Goal: Information Seeking & Learning: Learn about a topic

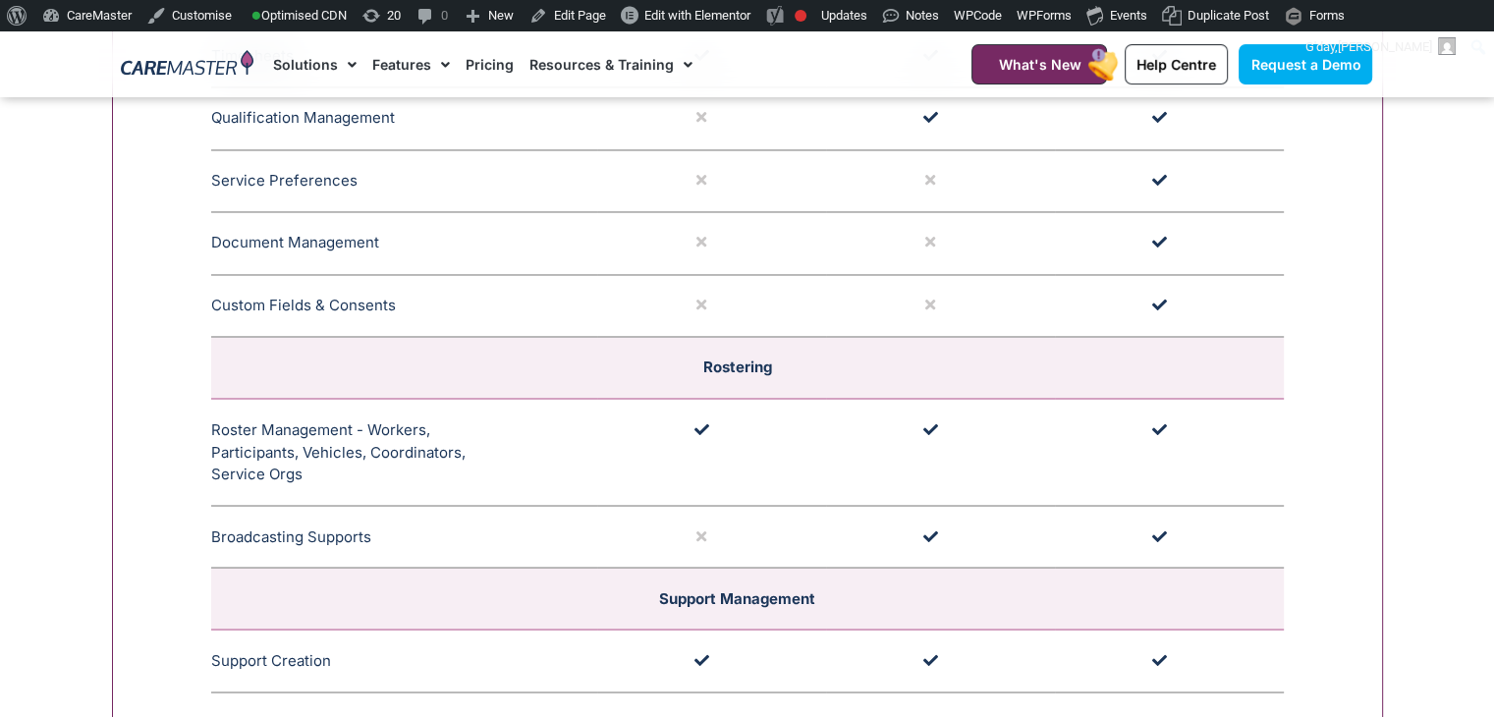
scroll to position [3339, 0]
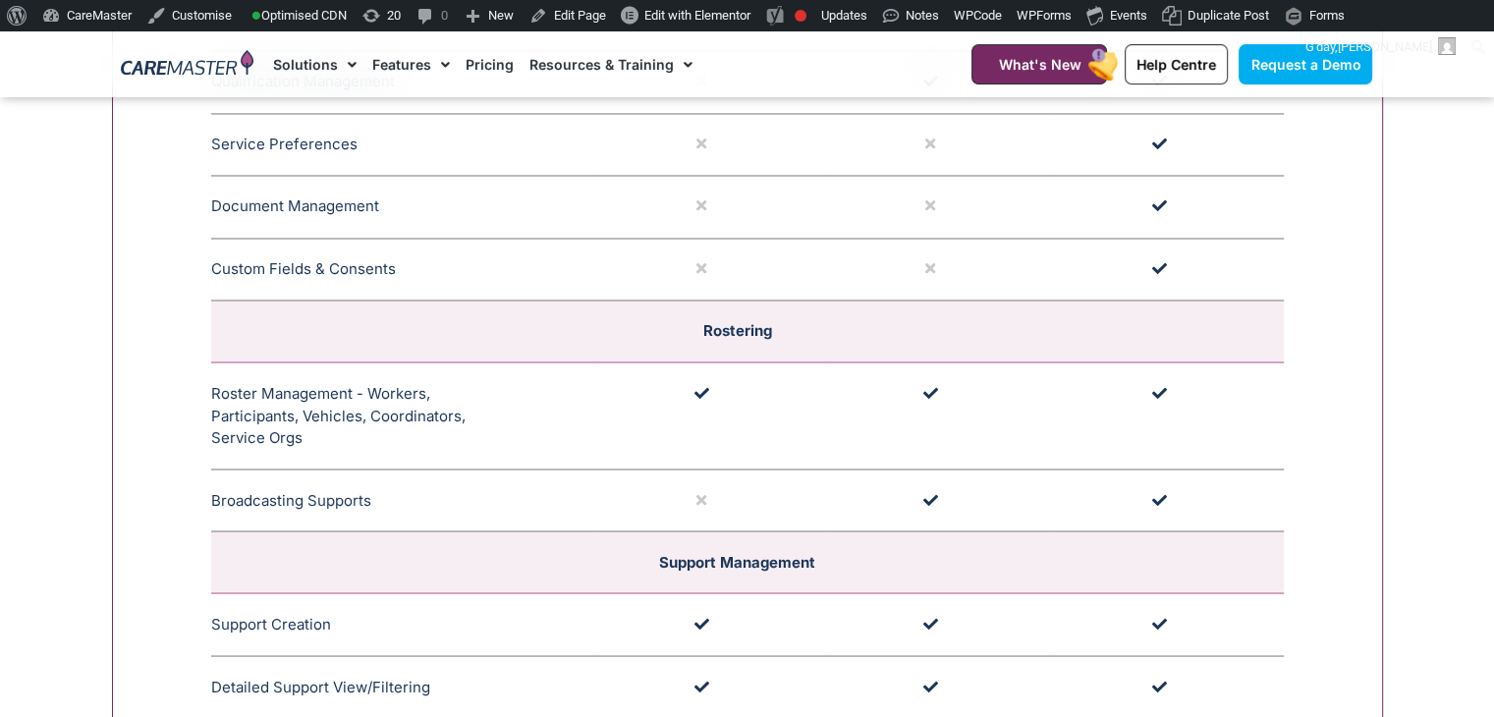
drag, startPoint x: 299, startPoint y: 430, endPoint x: 213, endPoint y: 384, distance: 97.1
click at [213, 384] on td "Roster Management - Workers, Participants, Vehicles, Coordinators, Service Orgs…" at bounding box center [404, 415] width 386 height 107
copy td "Roster Management - Workers, Participants, Vehicles, Coordinators, Service Orgs"
drag, startPoint x: 374, startPoint y: 500, endPoint x: 212, endPoint y: 498, distance: 162.1
click at [212, 498] on td "Broadcasting Supports CareMaster's Broadcasting Support functionality notifies …" at bounding box center [404, 499] width 386 height 63
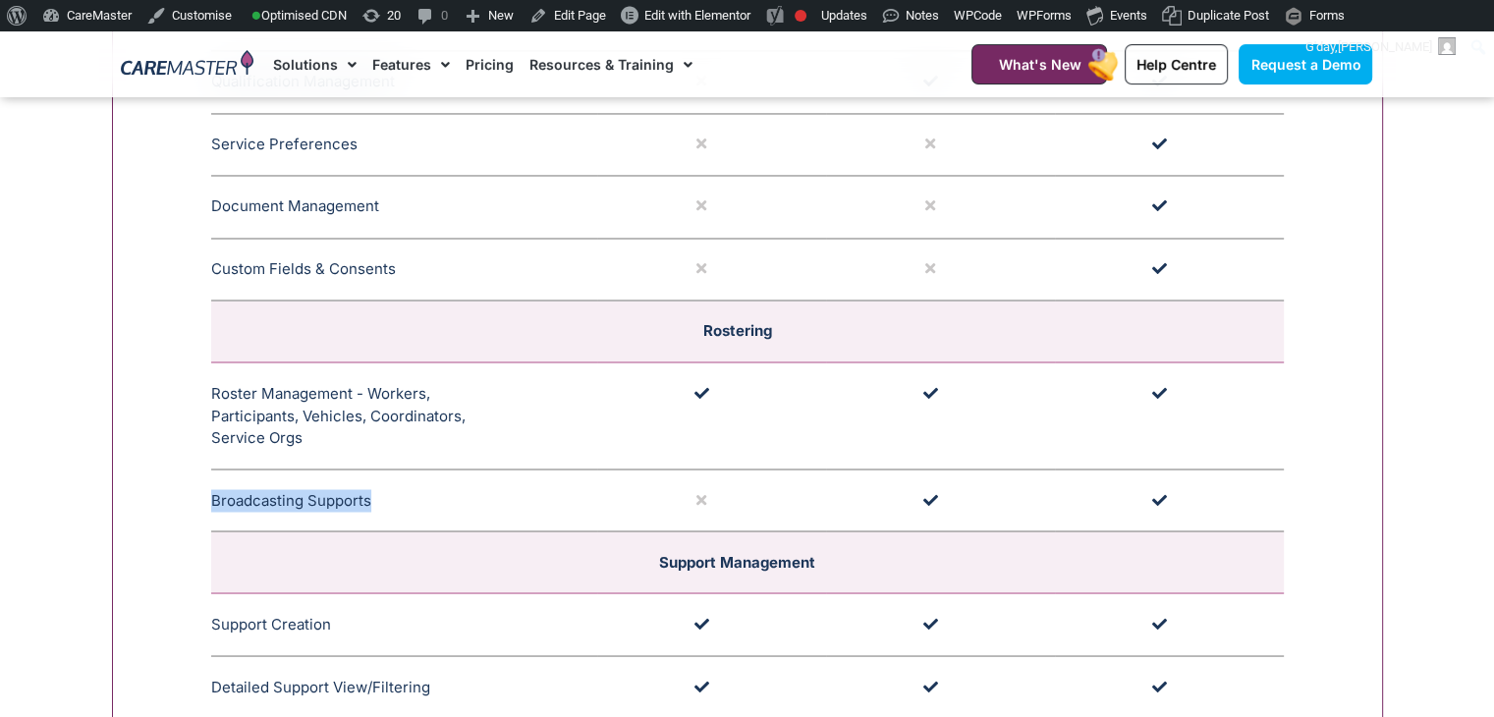
copy td "Broadcasting Supports"
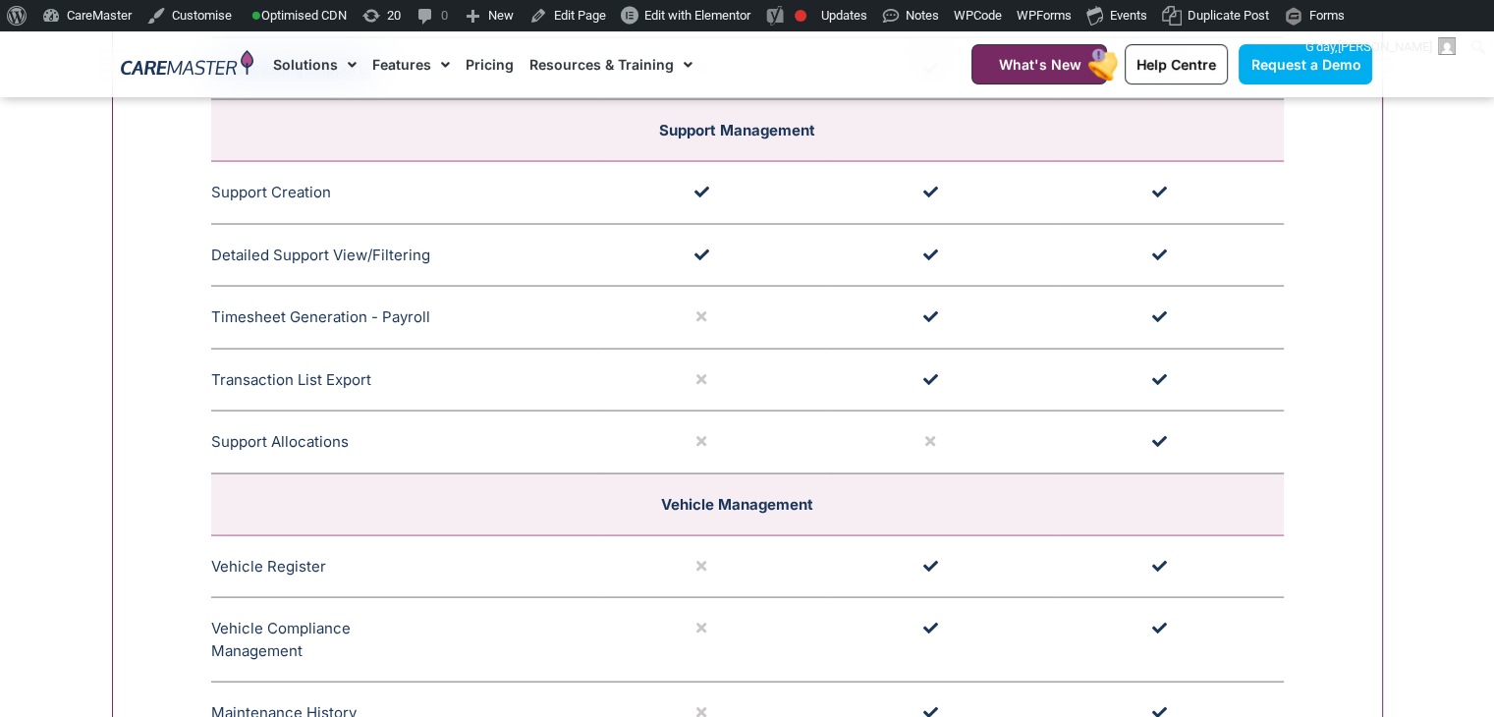
scroll to position [3708, 0]
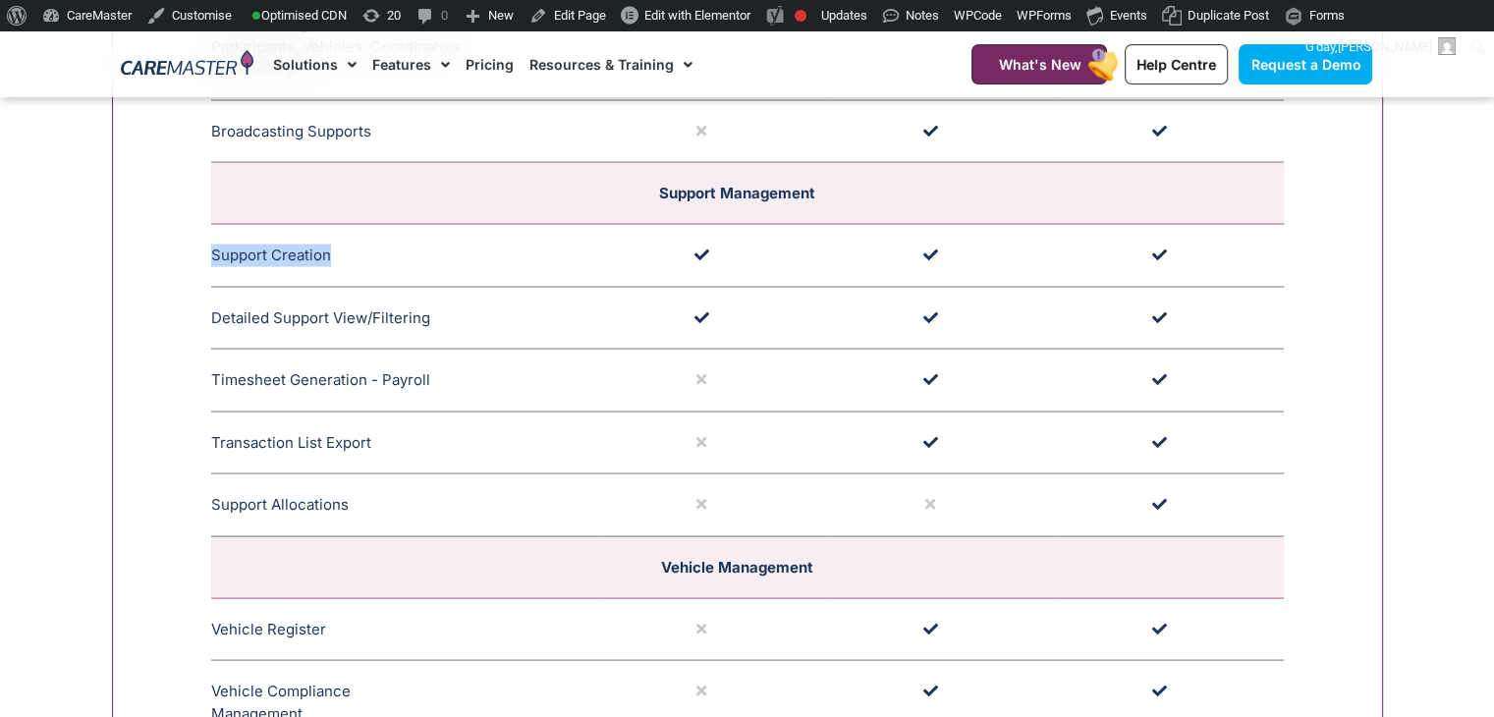
drag, startPoint x: 348, startPoint y: 250, endPoint x: 212, endPoint y: 248, distance: 135.5
click at [212, 248] on td "Support Creation CareMaster offers multiple methods for support creation: withi…" at bounding box center [404, 255] width 386 height 63
copy td "Support Creation"
drag, startPoint x: 448, startPoint y: 300, endPoint x: 210, endPoint y: 312, distance: 238.0
click at [211, 312] on td "Detailed Support View/Filtering The Detailed Support View/Filtering capability …" at bounding box center [404, 317] width 386 height 63
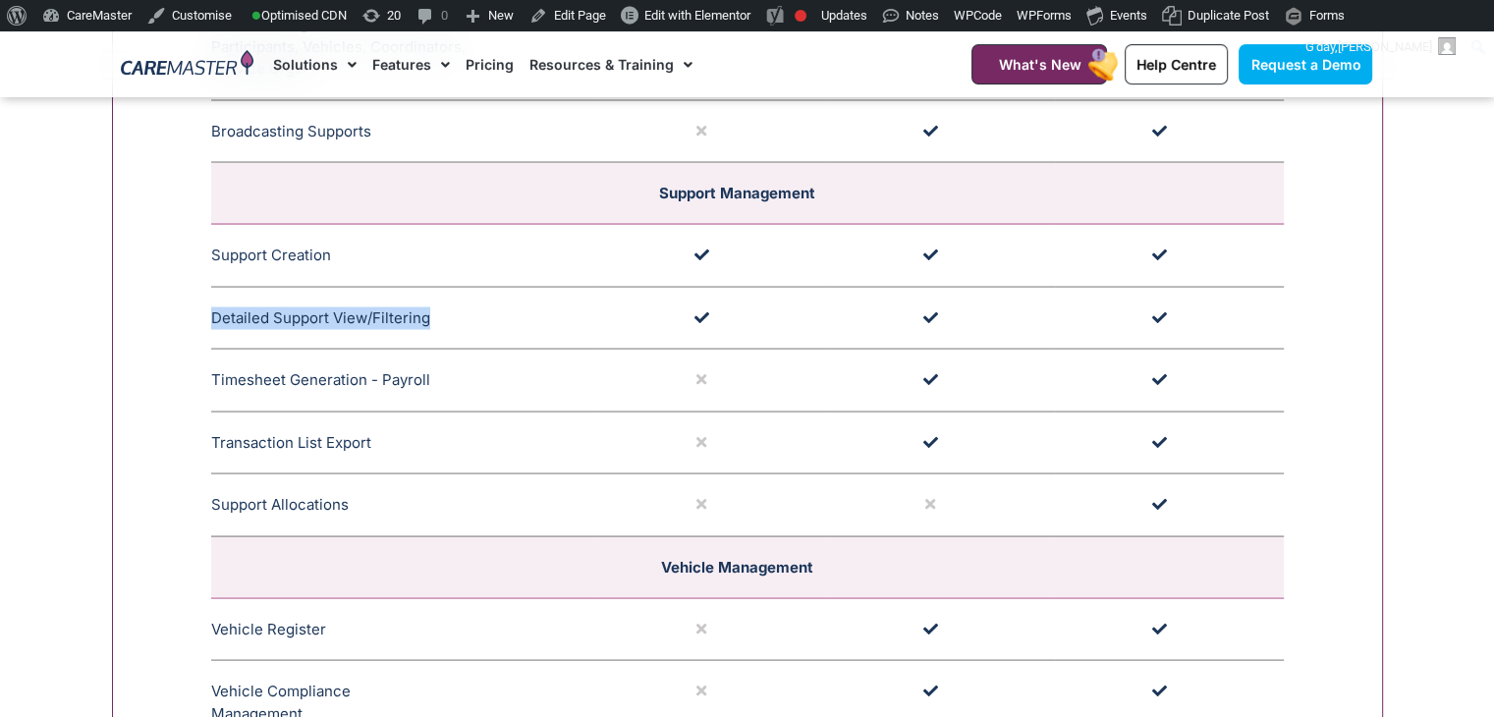
copy td "Detailed Support View/Filtering"
click at [423, 374] on td "Timesheet Generation - Payroll Generates Timesheets for staff or workers to be …" at bounding box center [404, 380] width 386 height 63
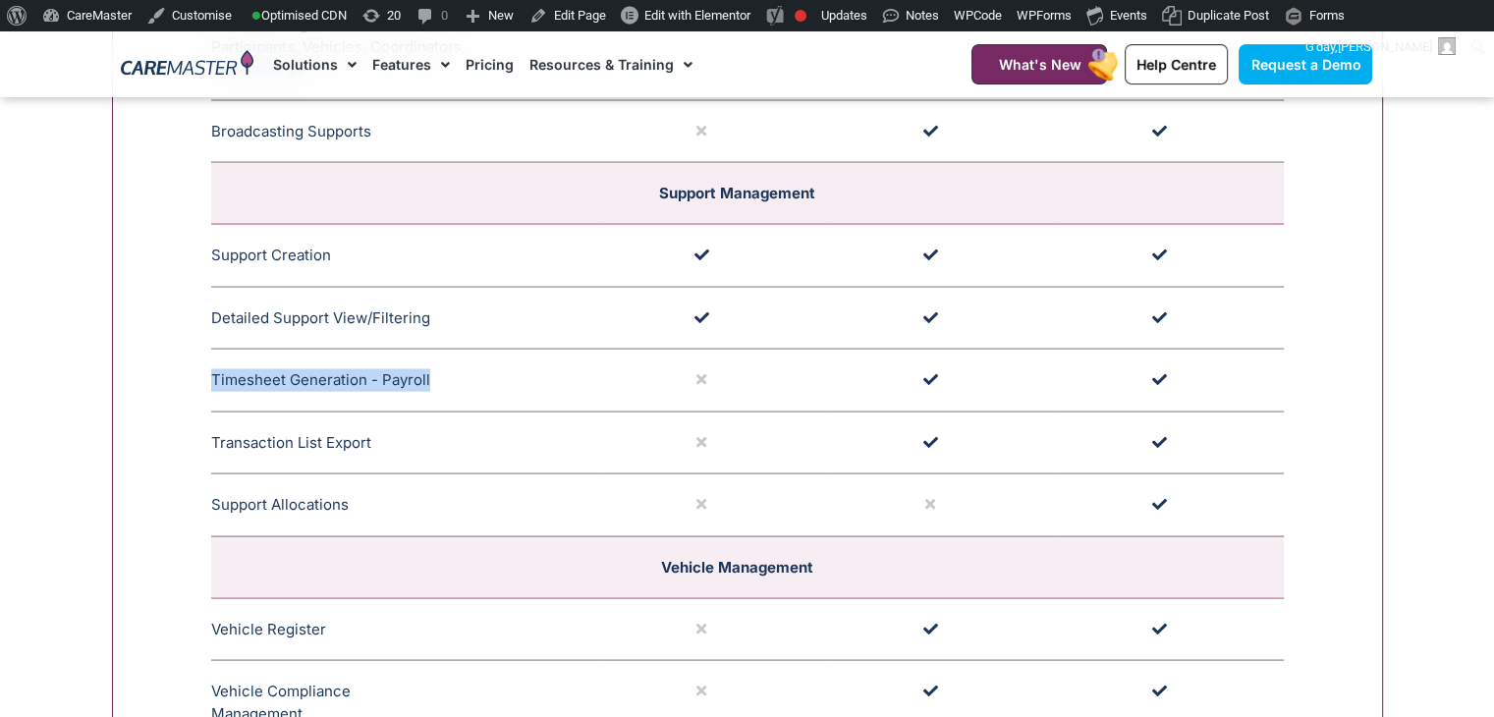
drag, startPoint x: 425, startPoint y: 374, endPoint x: 214, endPoint y: 374, distance: 211.2
click at [214, 374] on td "Timesheet Generation - Payroll Generates Timesheets for staff or workers to be …" at bounding box center [404, 380] width 386 height 63
copy td "Timesheet Generation - Payroll"
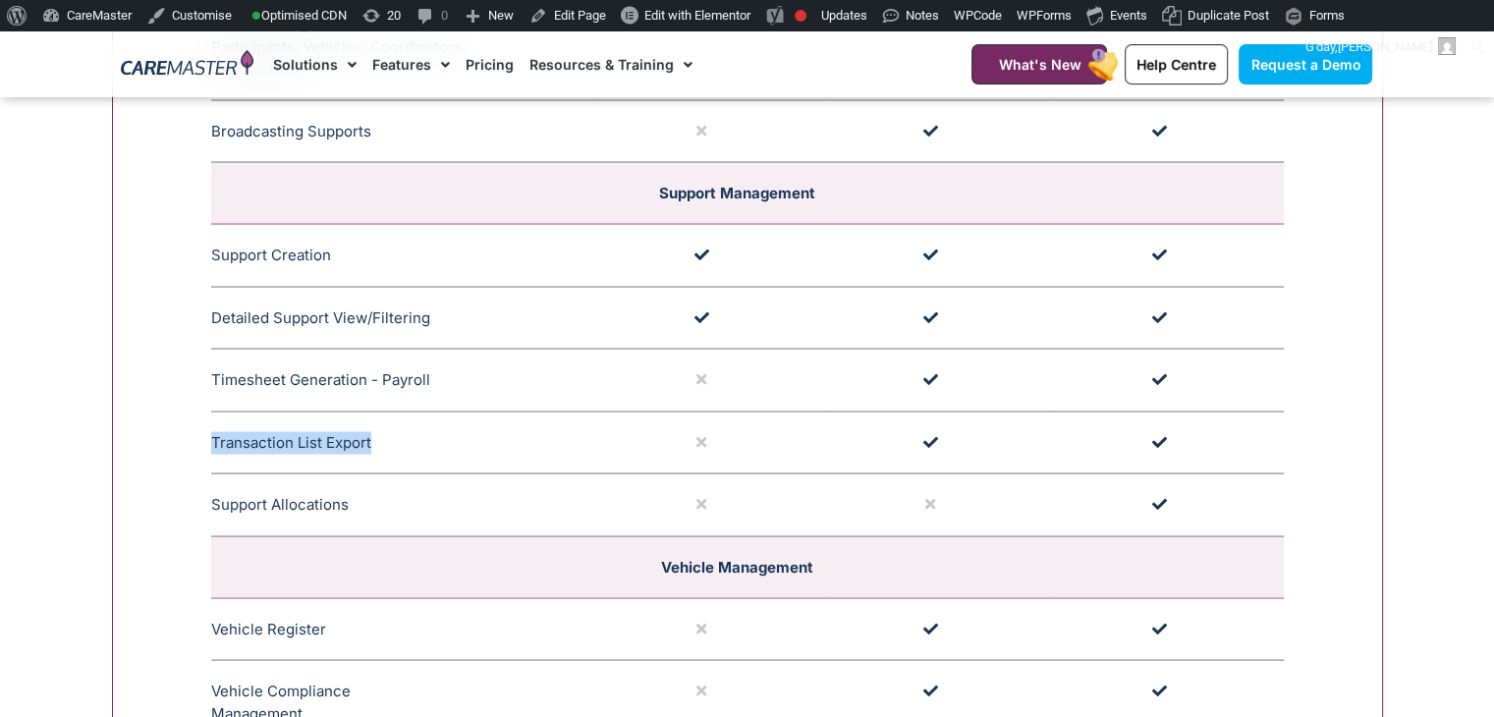
drag, startPoint x: 370, startPoint y: 435, endPoint x: 209, endPoint y: 438, distance: 161.1
click at [211, 438] on td "Transaction List Export Allows data to be exported from CareMaster in a customi…" at bounding box center [404, 442] width 386 height 63
copy td "Transaction List Export"
drag, startPoint x: 349, startPoint y: 504, endPoint x: 211, endPoint y: 504, distance: 137.5
click at [211, 504] on td "Support Allocations Easily assign names to support with multiple roster perspec…" at bounding box center [404, 504] width 386 height 63
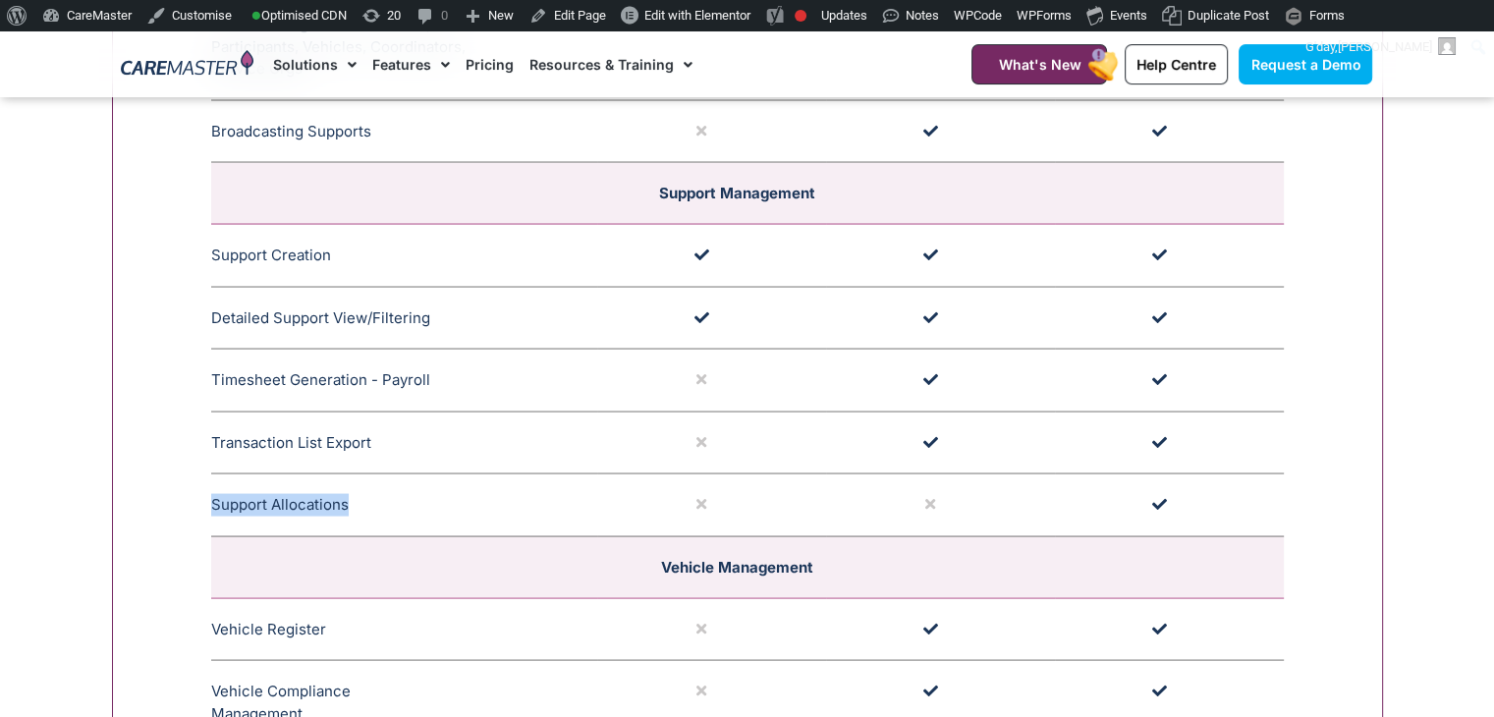
copy td "Support Allocations"
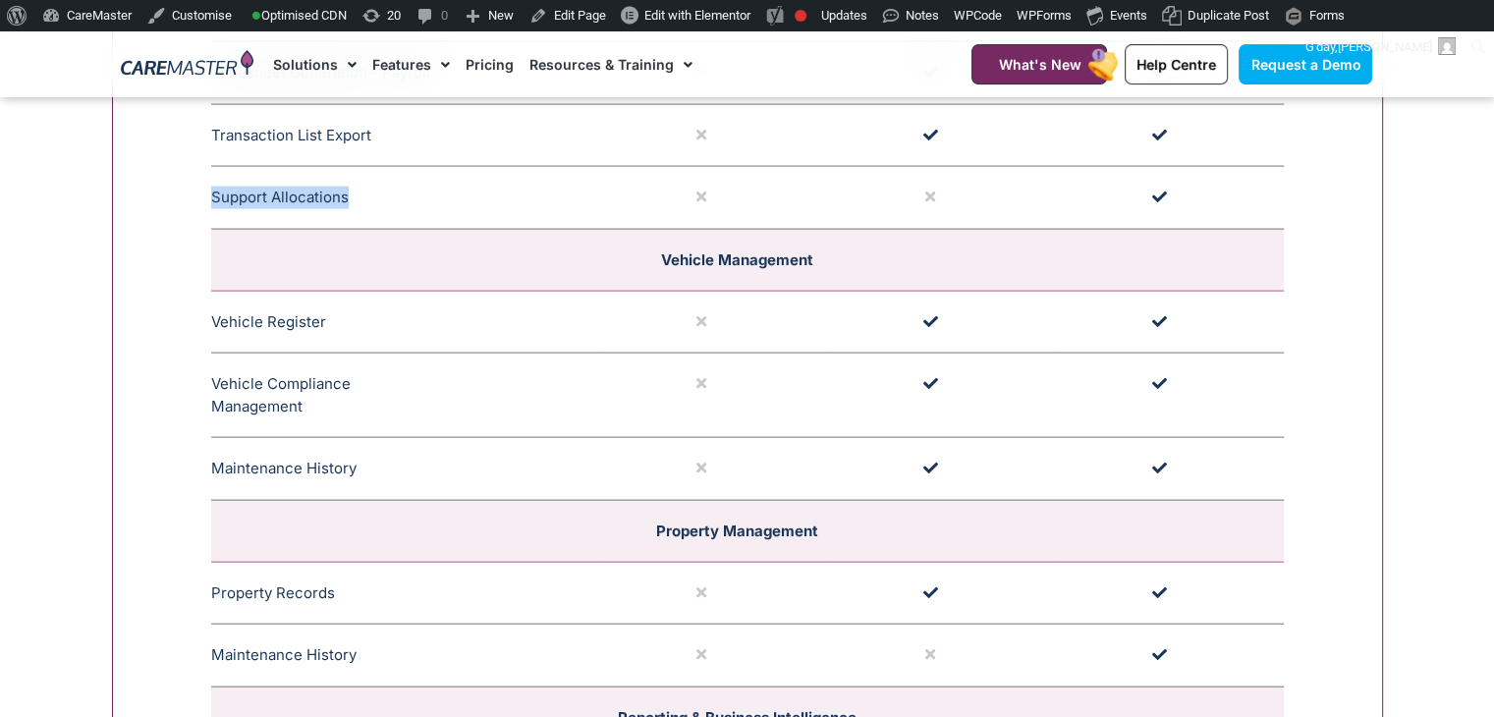
scroll to position [4051, 0]
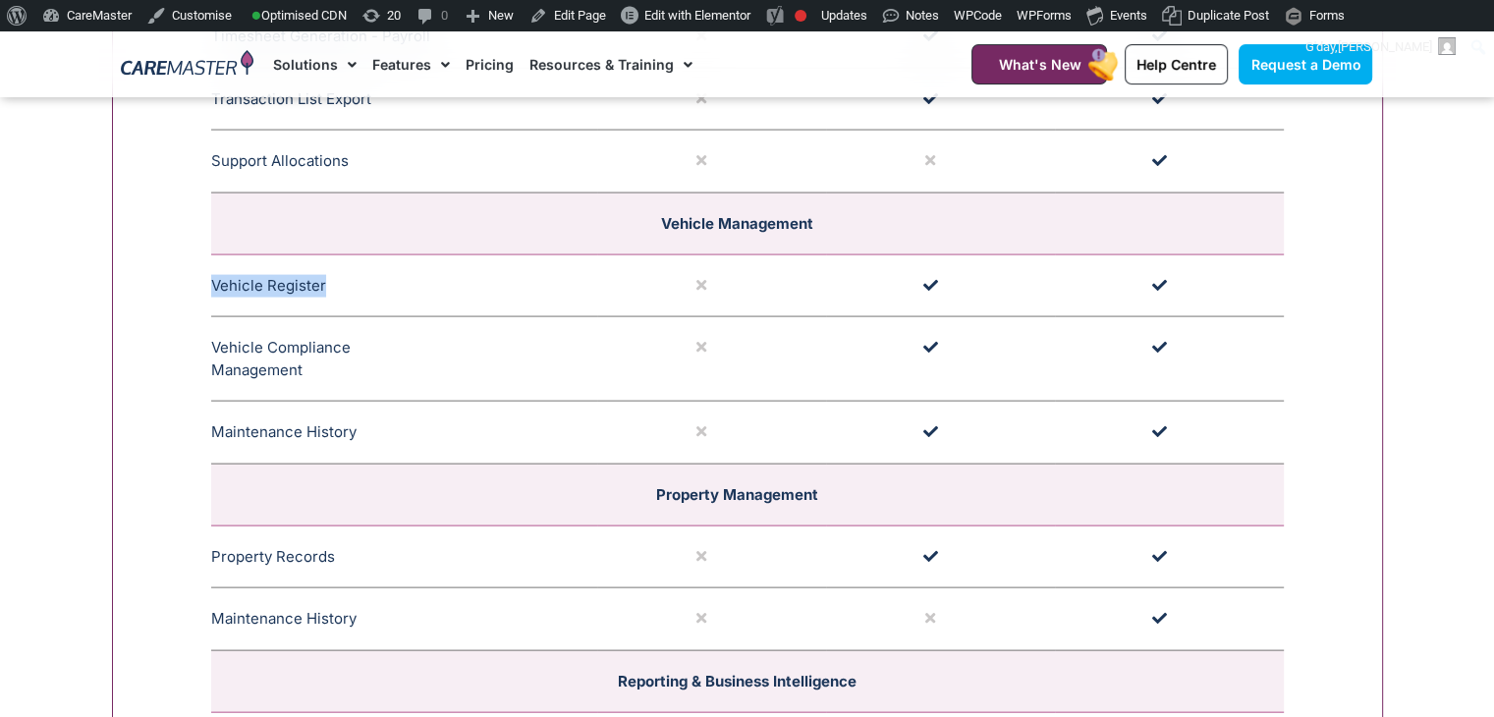
drag, startPoint x: 326, startPoint y: 284, endPoint x: 212, endPoint y: 286, distance: 113.9
click at [212, 286] on td "Vehicle Register The vehicle register profiles all company and private vehicles…" at bounding box center [404, 285] width 386 height 63
copy td "Vehicle Register"
click at [300, 357] on td "Vehicle Compliance Management Vehicle Compliance Management ensures your vehicl…" at bounding box center [404, 359] width 386 height 84
click at [293, 362] on td "Vehicle Compliance Management Vehicle Compliance Management ensures your vehicl…" at bounding box center [404, 359] width 386 height 84
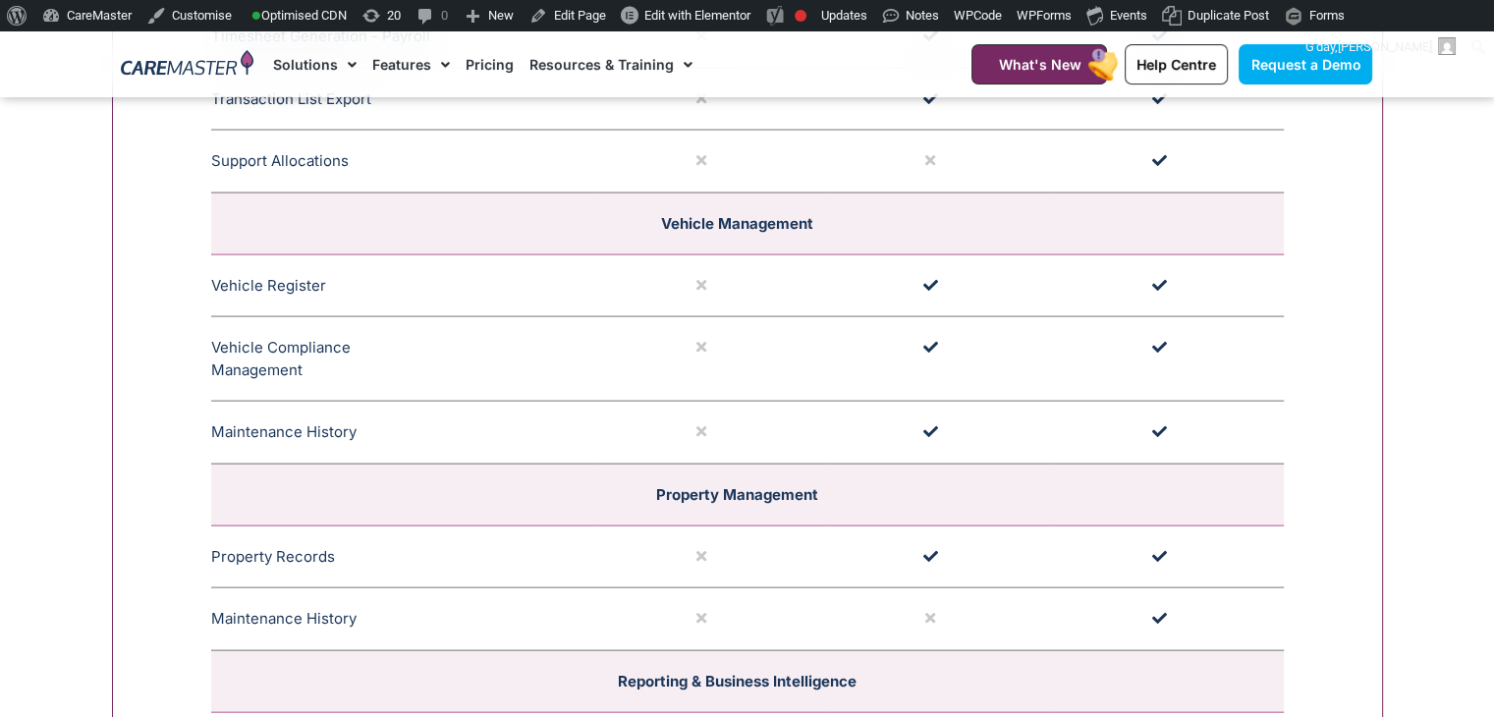
click at [293, 362] on td "Vehicle Compliance Management Vehicle Compliance Management ensures your vehicl…" at bounding box center [404, 359] width 386 height 84
click at [295, 362] on td "Vehicle Compliance Management Vehicle Compliance Management ensures your vehicl…" at bounding box center [404, 359] width 386 height 84
drag, startPoint x: 318, startPoint y: 362, endPoint x: 212, endPoint y: 344, distance: 107.7
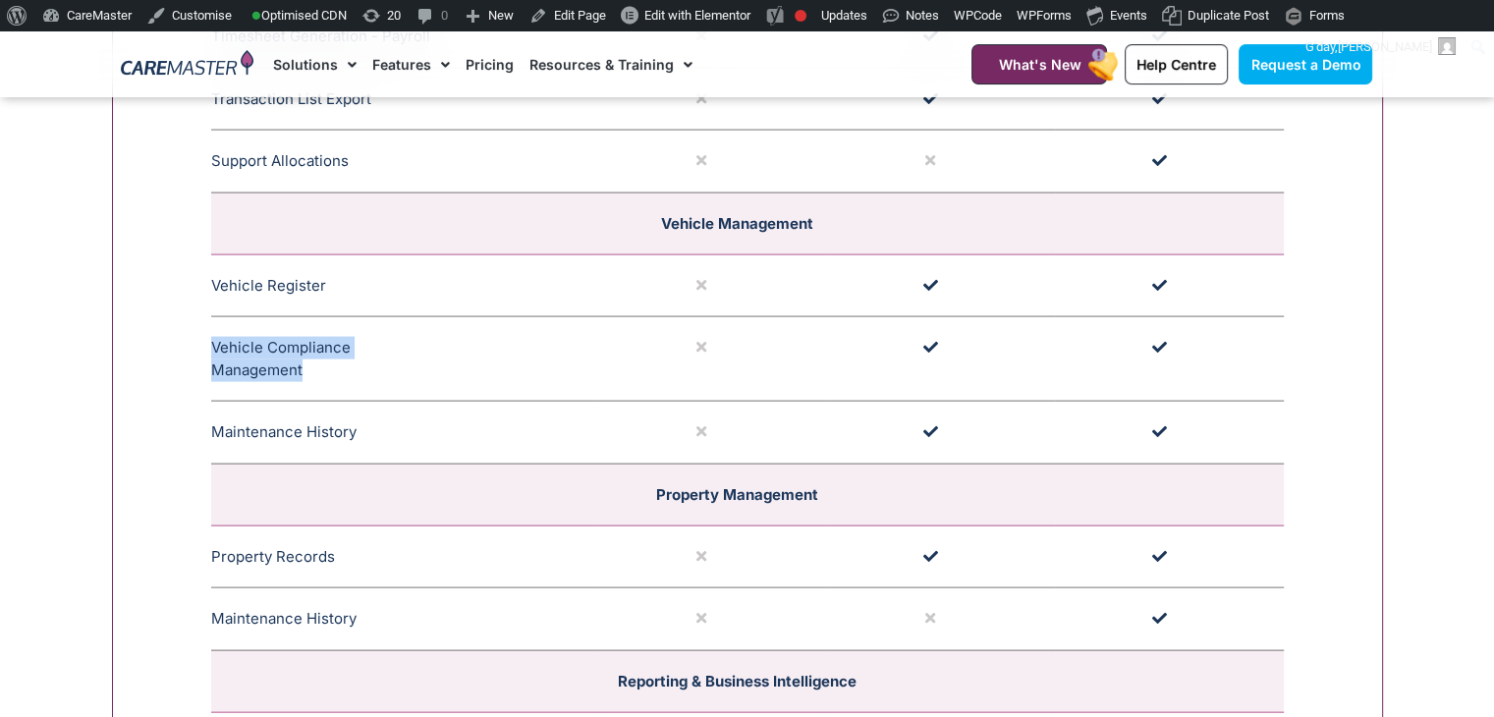
click at [212, 344] on td "Vehicle Compliance Management Vehicle Compliance Management ensures your vehicl…" at bounding box center [404, 359] width 386 height 84
copy td "Vehicle Compliance Management"
drag, startPoint x: 357, startPoint y: 418, endPoint x: 215, endPoint y: 418, distance: 141.4
click at [215, 418] on td "Maintenance History Record maintenance history for each vehicle and upload invo…" at bounding box center [404, 433] width 386 height 63
copy td "Maintenance History"
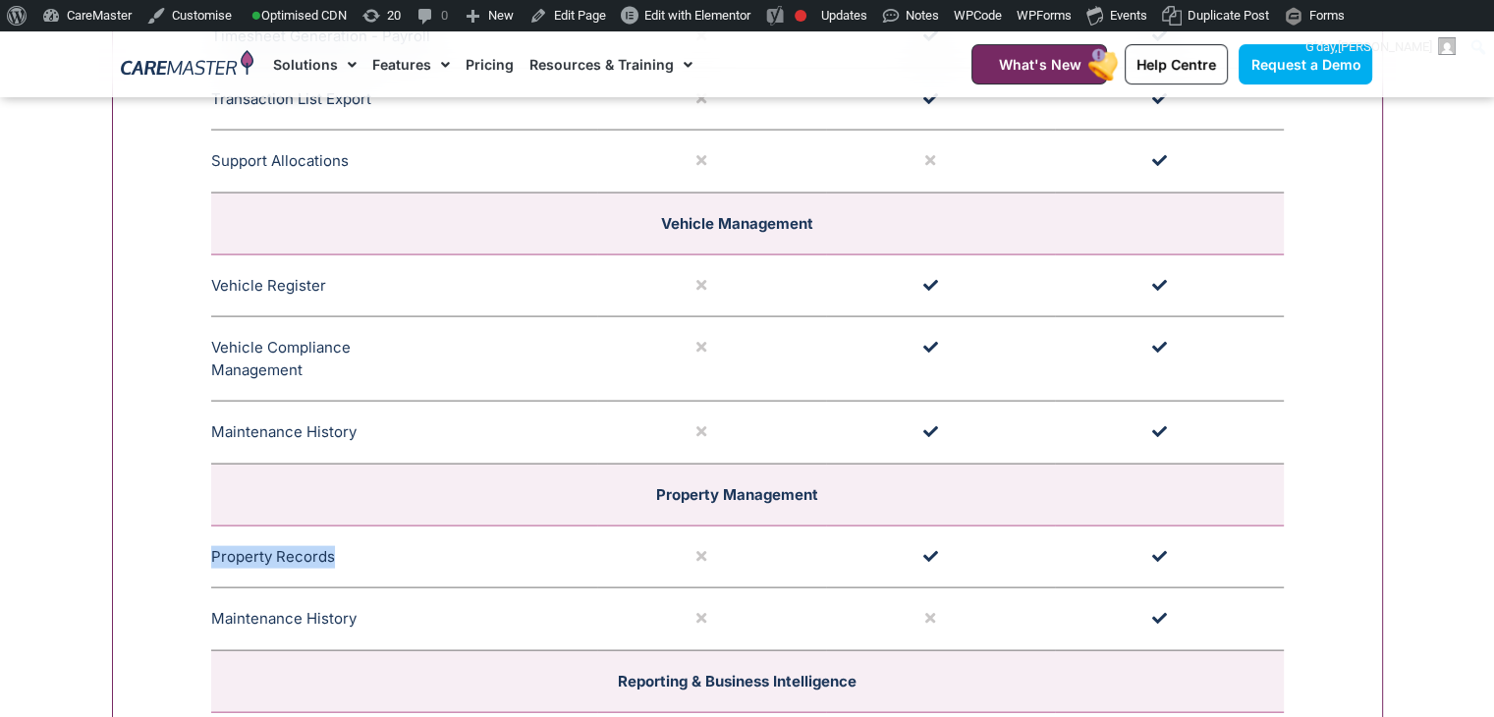
drag, startPoint x: 330, startPoint y: 547, endPoint x: 214, endPoint y: 551, distance: 116.0
click at [214, 551] on td "Property Records Property records allows comprehensive property information to …" at bounding box center [404, 556] width 386 height 63
drag, startPoint x: 367, startPoint y: 604, endPoint x: 216, endPoint y: 598, distance: 151.4
click at [216, 598] on td "Maintenance History Record maintenance history for each property and upload inv…" at bounding box center [404, 619] width 386 height 63
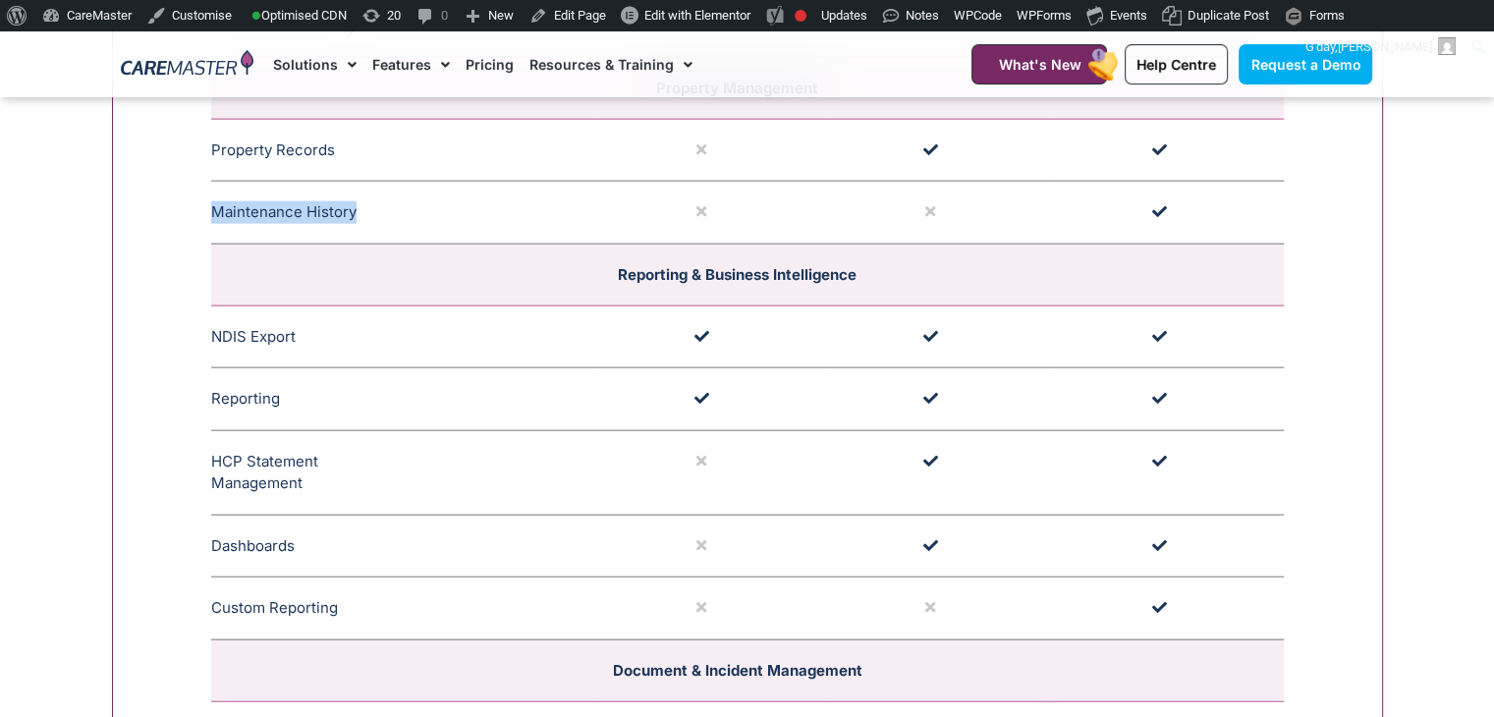
scroll to position [4494, 0]
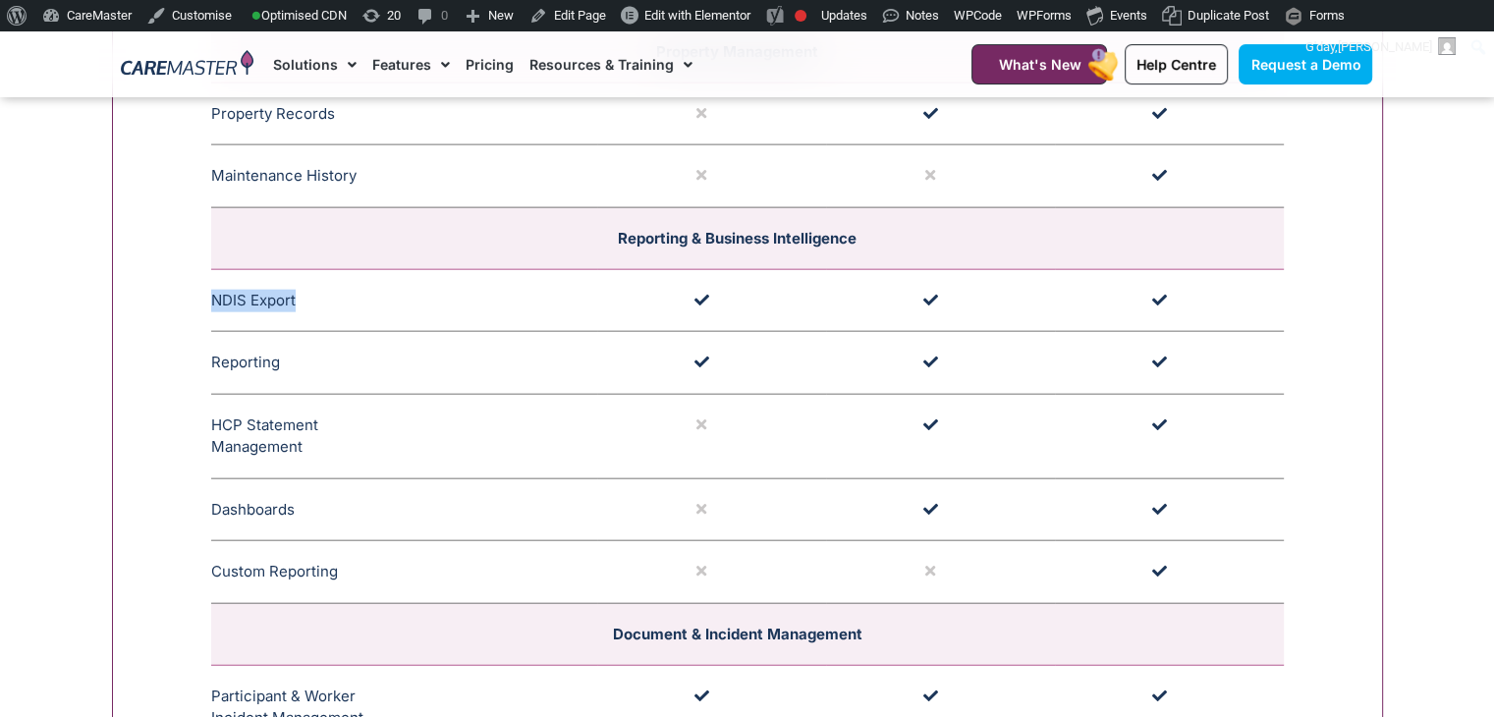
drag, startPoint x: 302, startPoint y: 291, endPoint x: 210, endPoint y: 292, distance: 91.3
click at [211, 292] on td "NDIS Export Generate an NDIS Bulk Export for uploading to the NDIS for bulk cla…" at bounding box center [404, 300] width 386 height 63
drag, startPoint x: 275, startPoint y: 347, endPoint x: 211, endPoint y: 355, distance: 64.3
click at [211, 355] on td "Reporting CareMaster offers versatile reporting, featuring a performance dashbo…" at bounding box center [404, 363] width 386 height 63
drag, startPoint x: 301, startPoint y: 441, endPoint x: 210, endPoint y: 417, distance: 93.4
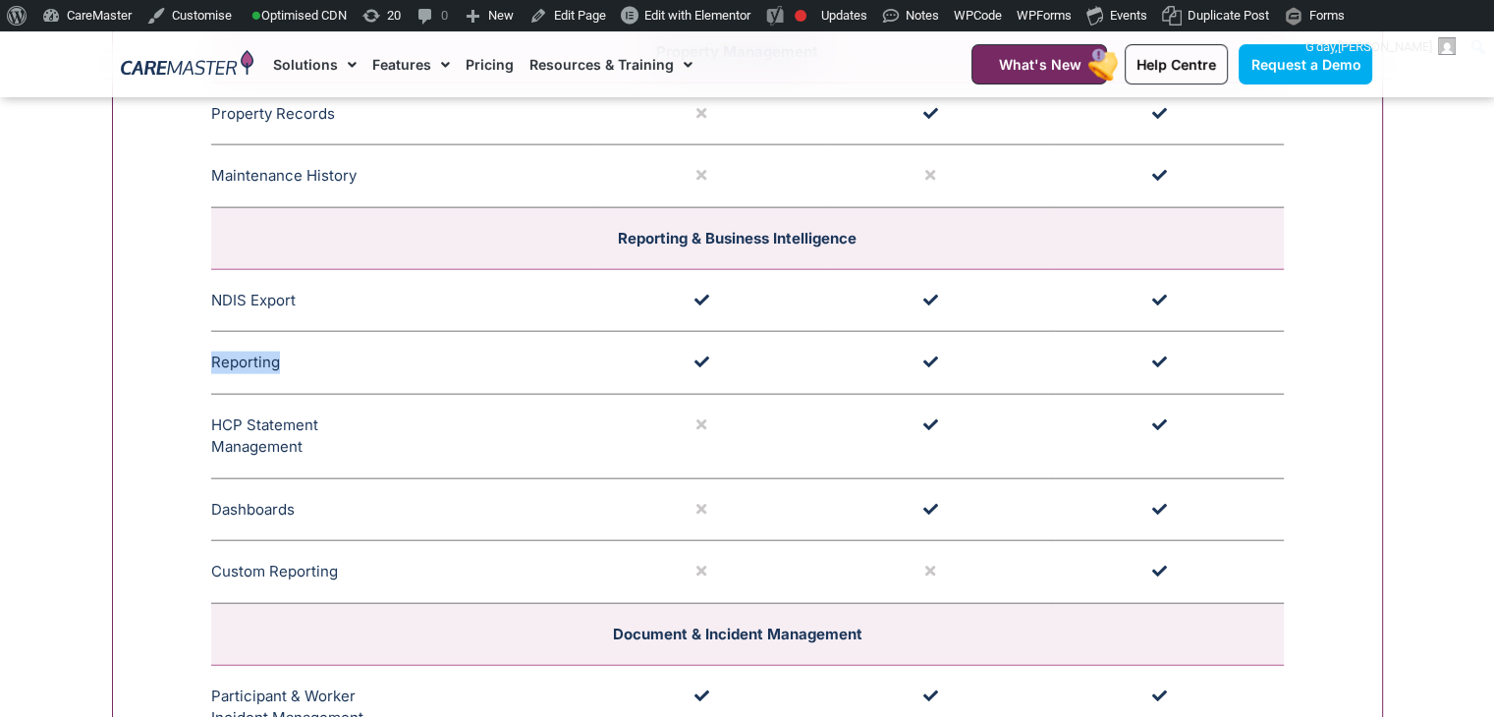
click at [211, 417] on td "HCP Statement Management Comprehensive HCP statement management allows for stat…" at bounding box center [404, 436] width 386 height 84
drag, startPoint x: 302, startPoint y: 505, endPoint x: 212, endPoint y: 494, distance: 90.0
click at [212, 494] on td "Dashboards Dashboards allow users to track important information at a glance, d…" at bounding box center [404, 509] width 386 height 63
drag, startPoint x: 334, startPoint y: 563, endPoint x: 214, endPoint y: 554, distance: 120.1
click at [214, 554] on td "Custom Reporting Custom Reporting allows certain reports to be customised." at bounding box center [404, 572] width 386 height 63
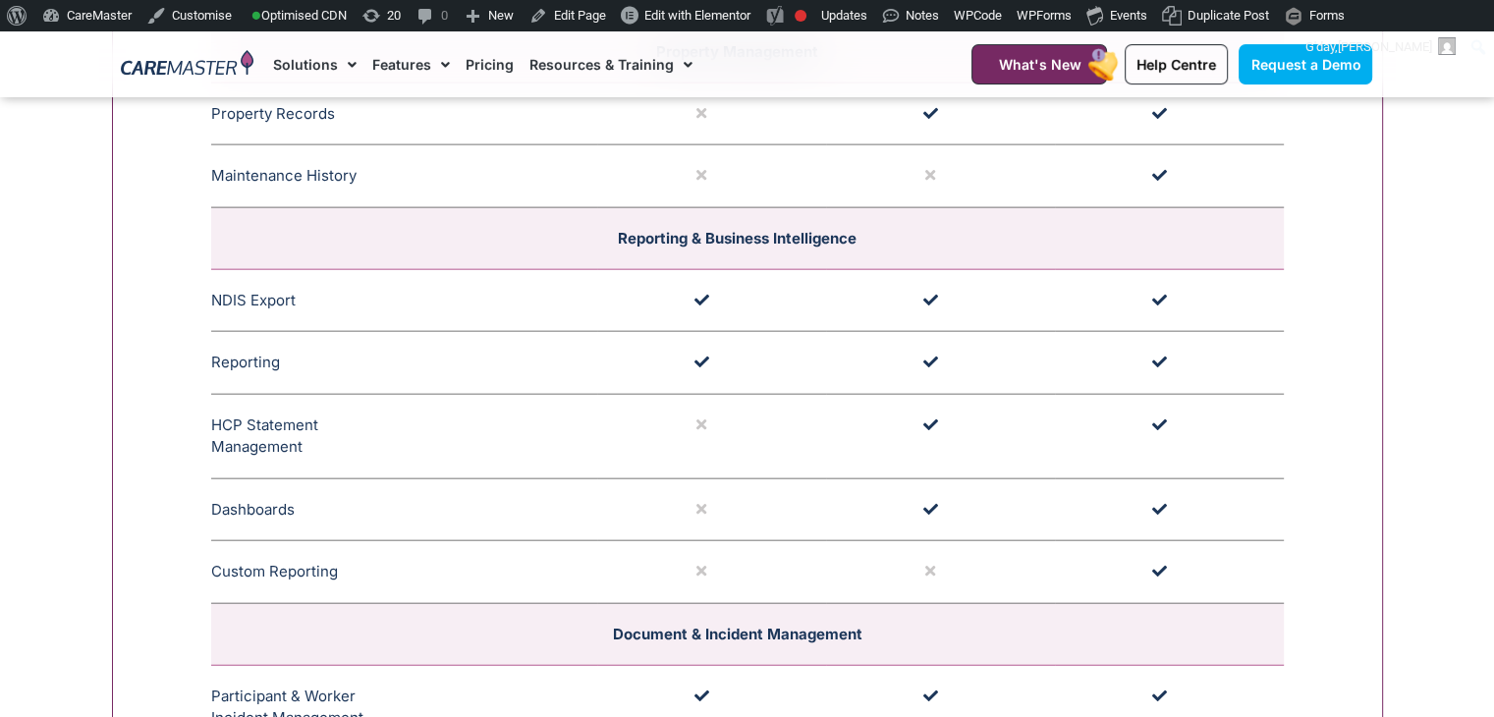
drag, startPoint x: 214, startPoint y: 551, endPoint x: 312, endPoint y: 321, distance: 249.9
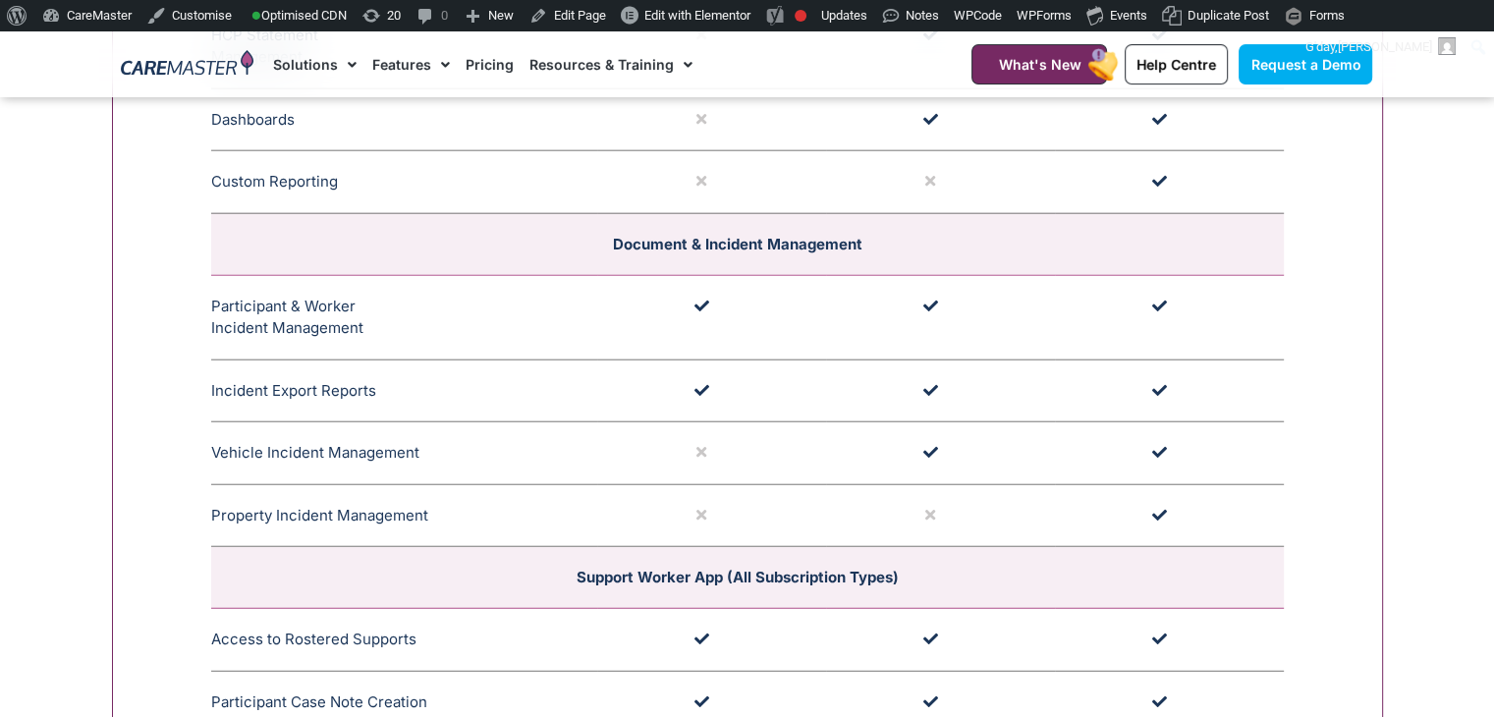
scroll to position [4852, 0]
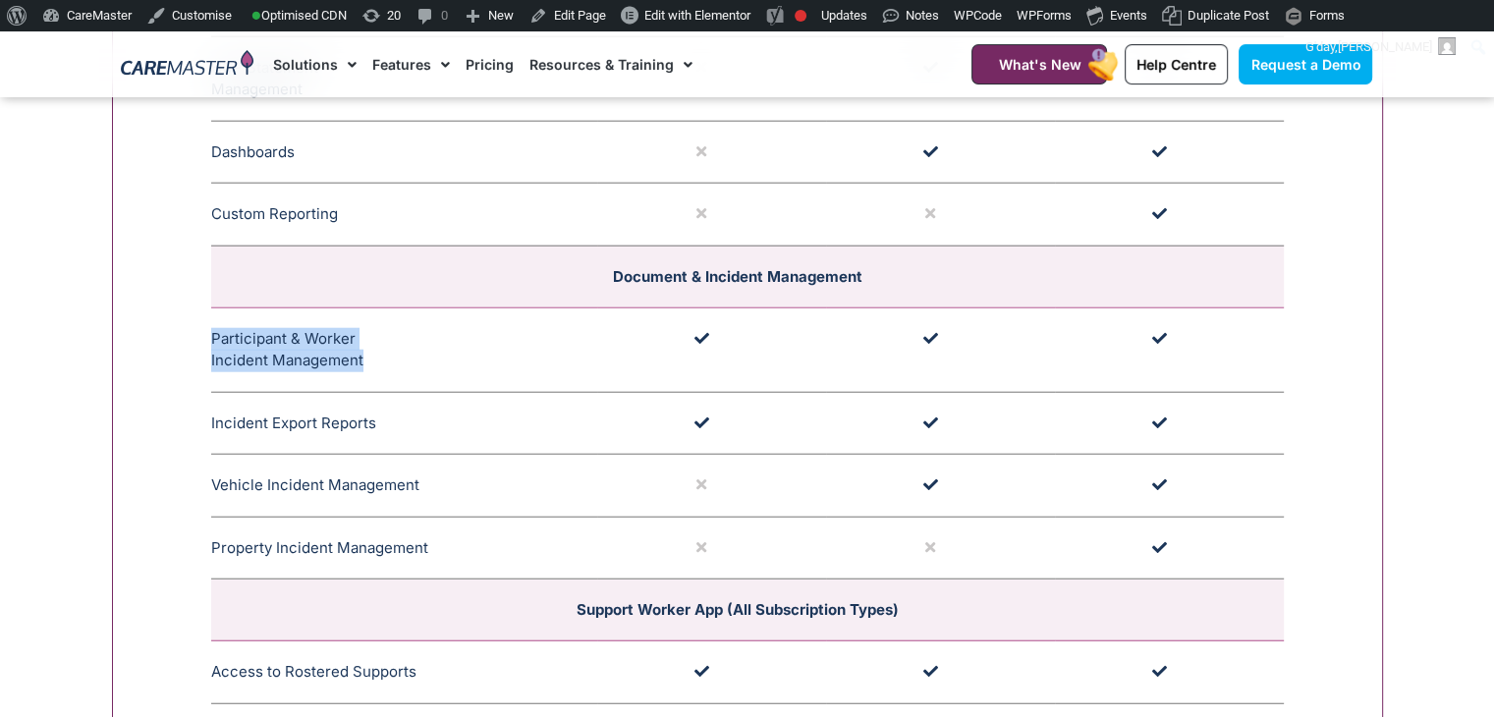
drag, startPoint x: 369, startPoint y: 351, endPoint x: 212, endPoint y: 325, distance: 159.2
click at [212, 325] on td "Participant & Worker Incident Management CareMaster's robust incident managemen…" at bounding box center [404, 349] width 386 height 84
drag, startPoint x: 382, startPoint y: 414, endPoint x: 210, endPoint y: 409, distance: 172.0
click at [211, 409] on td "Incident Export Reports Experience seamless incident report extraction with Car…" at bounding box center [404, 423] width 386 height 63
drag, startPoint x: 415, startPoint y: 480, endPoint x: 214, endPoint y: 473, distance: 201.5
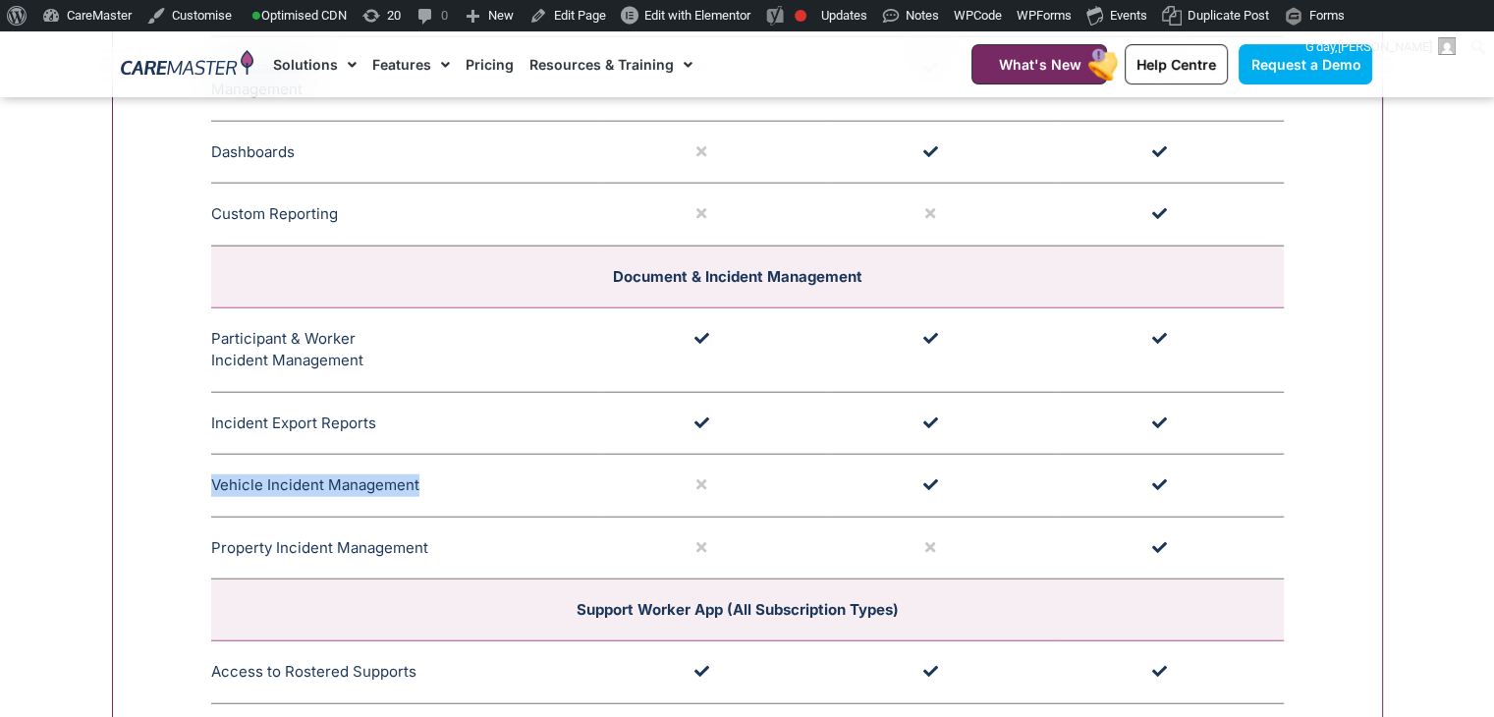
click at [214, 473] on td "Vehicle Incident Management The NDIS Incident Vehicle Assignment in CareMaster …" at bounding box center [404, 486] width 386 height 63
drag, startPoint x: 449, startPoint y: 531, endPoint x: 212, endPoint y: 527, distance: 236.7
click at [212, 527] on td "Property Incident Management In the process of generating an incident report in…" at bounding box center [404, 548] width 386 height 63
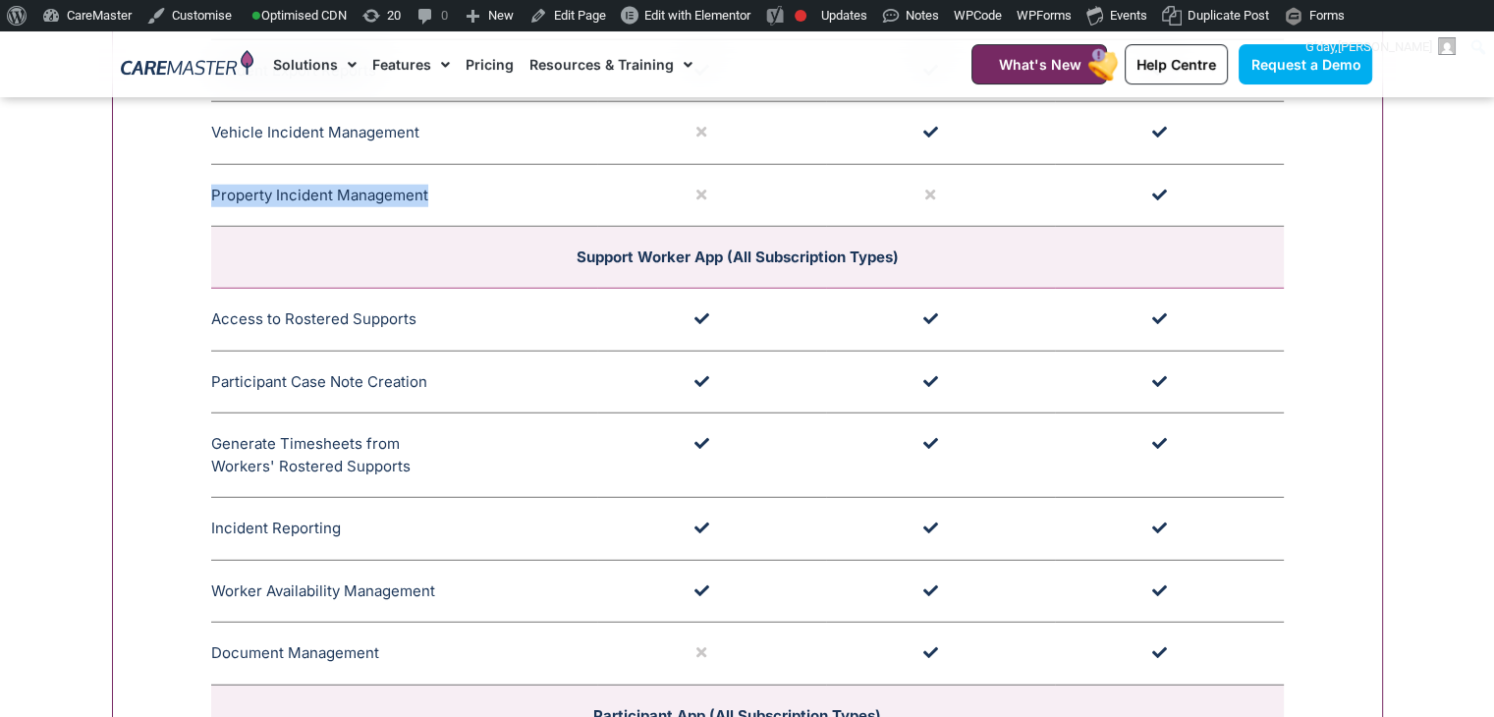
scroll to position [5167, 0]
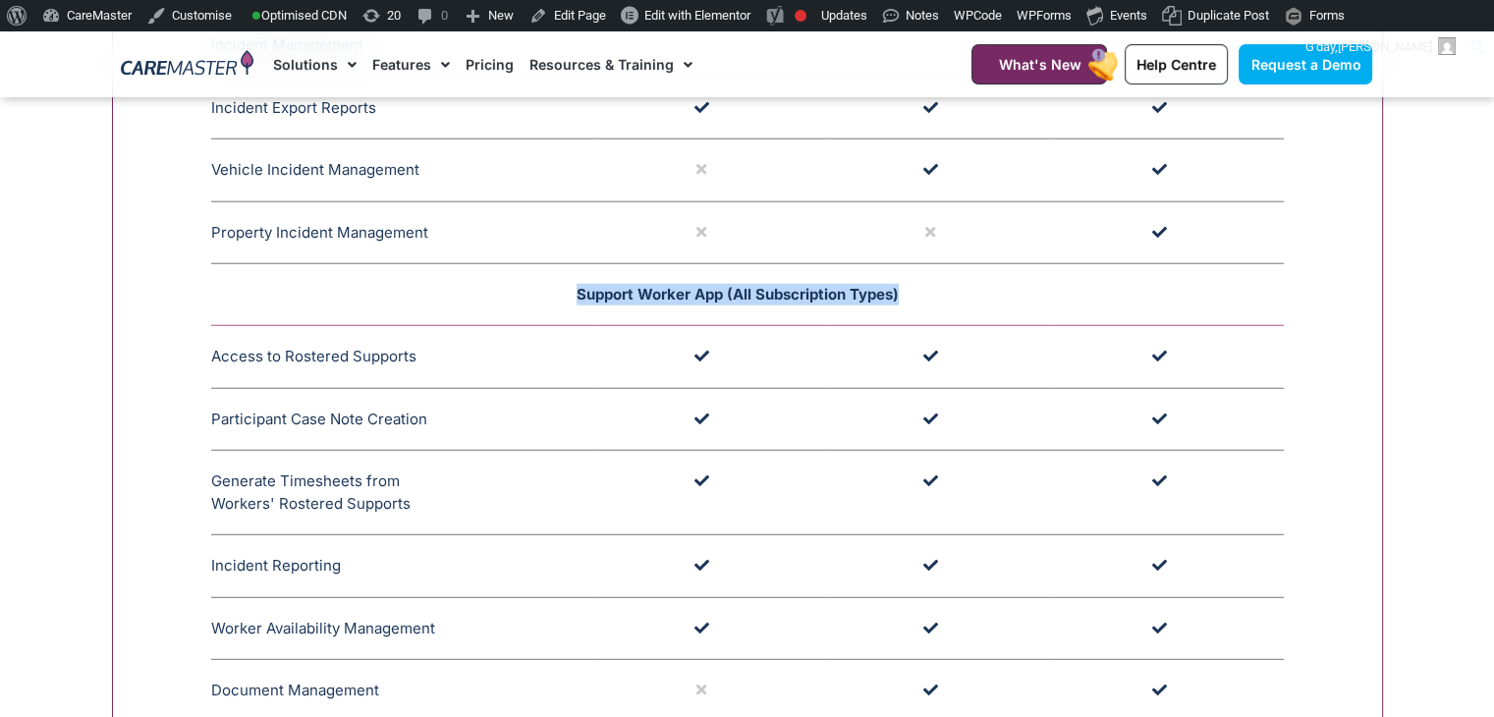
drag, startPoint x: 907, startPoint y: 286, endPoint x: 556, endPoint y: 298, distance: 351.8
click at [556, 298] on td "Support Worker App (All Subscription Types)" at bounding box center [747, 295] width 1072 height 62
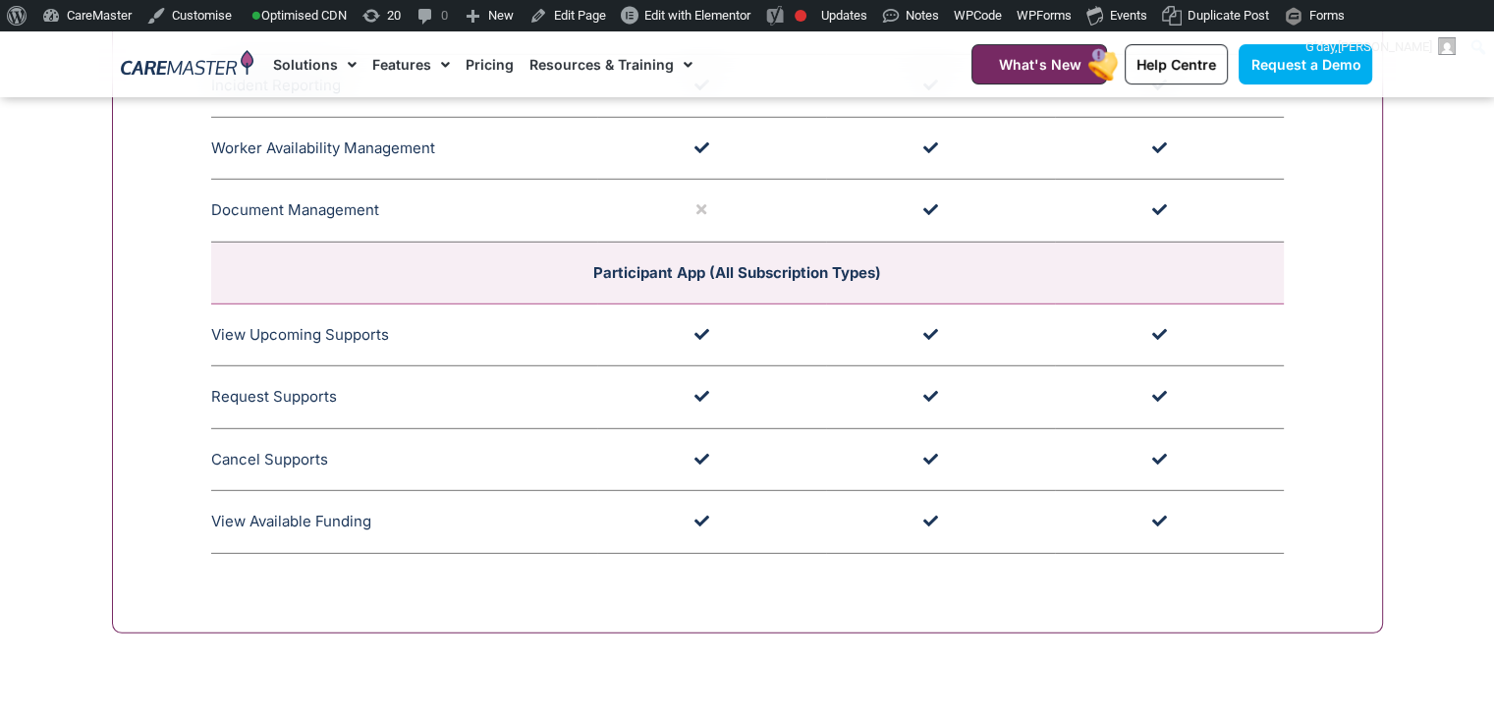
scroll to position [5634, 0]
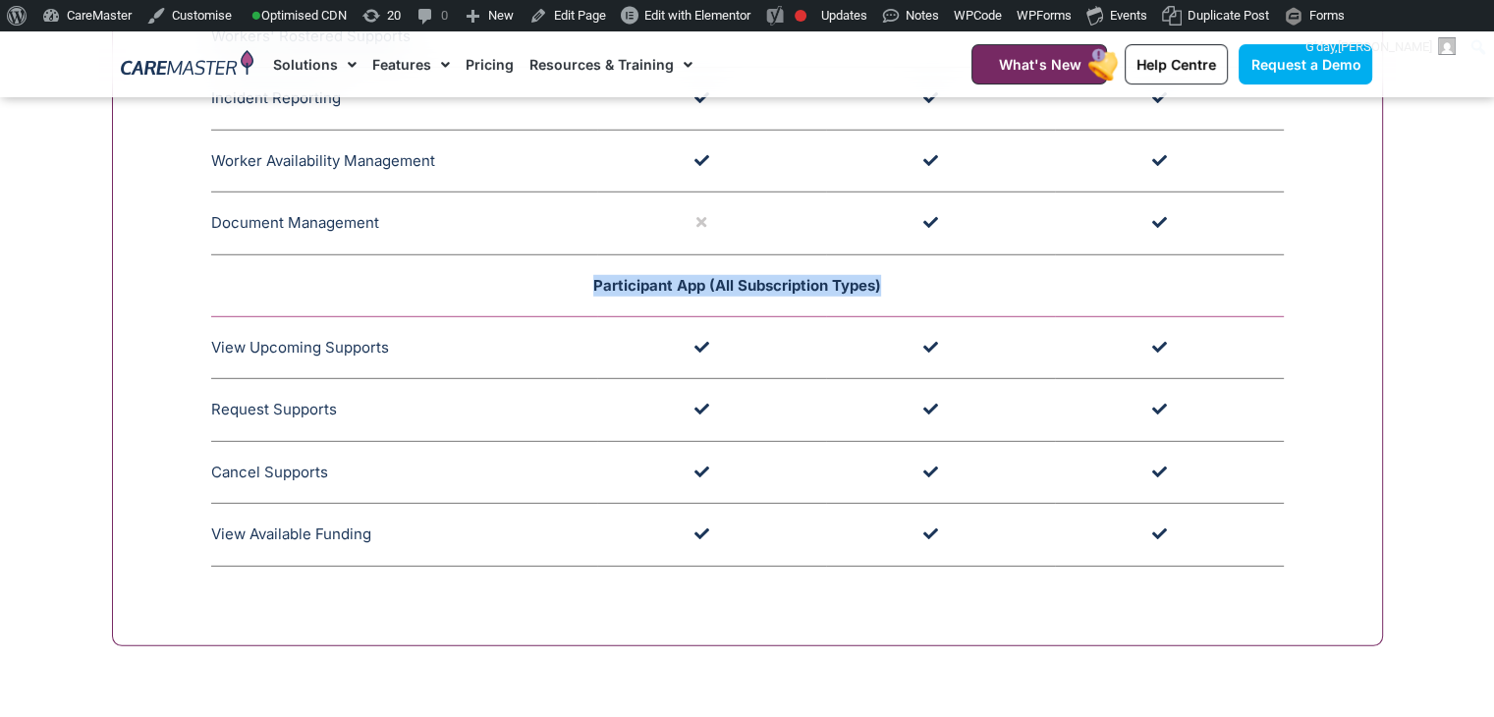
drag, startPoint x: 591, startPoint y: 271, endPoint x: 885, endPoint y: 256, distance: 294.0
click at [885, 256] on td "Participant App (All Subscription Types)" at bounding box center [747, 285] width 1072 height 62
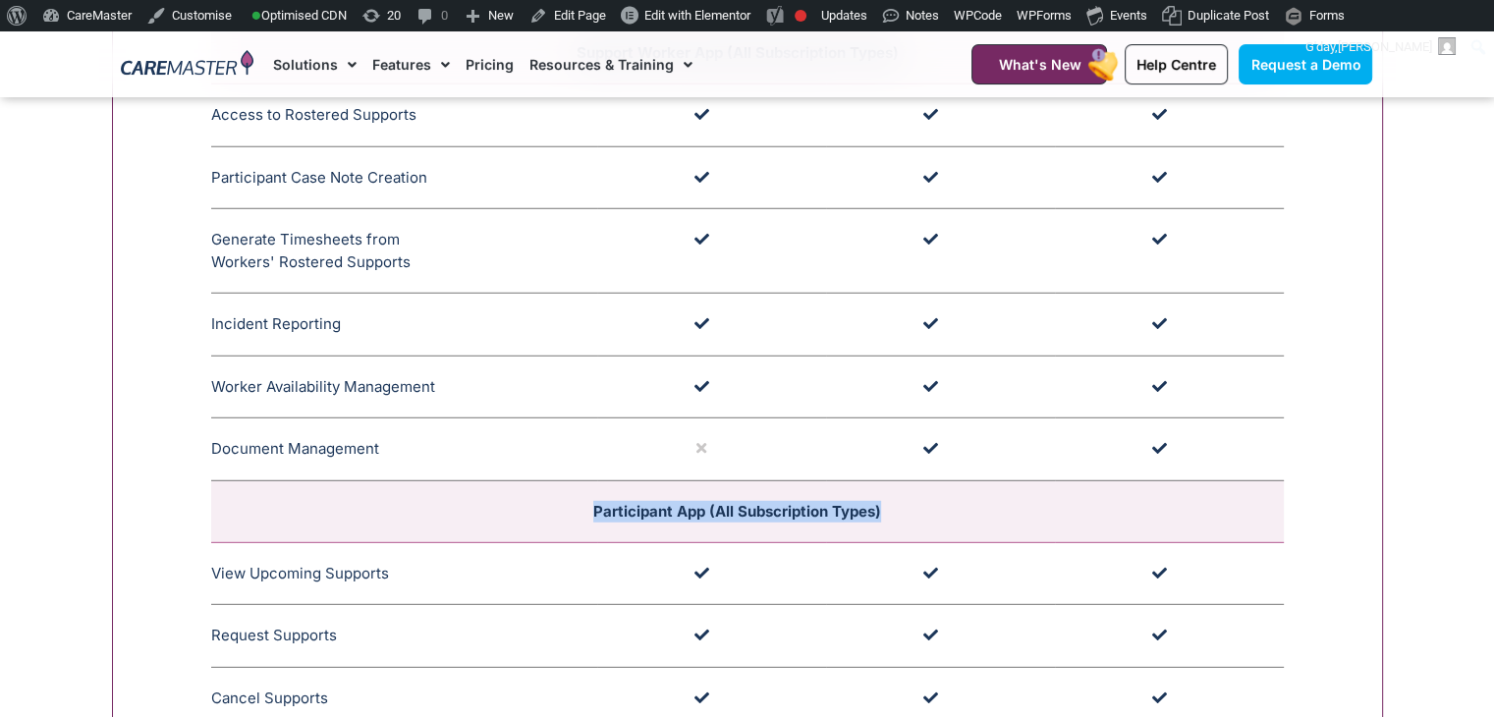
scroll to position [5260, 0]
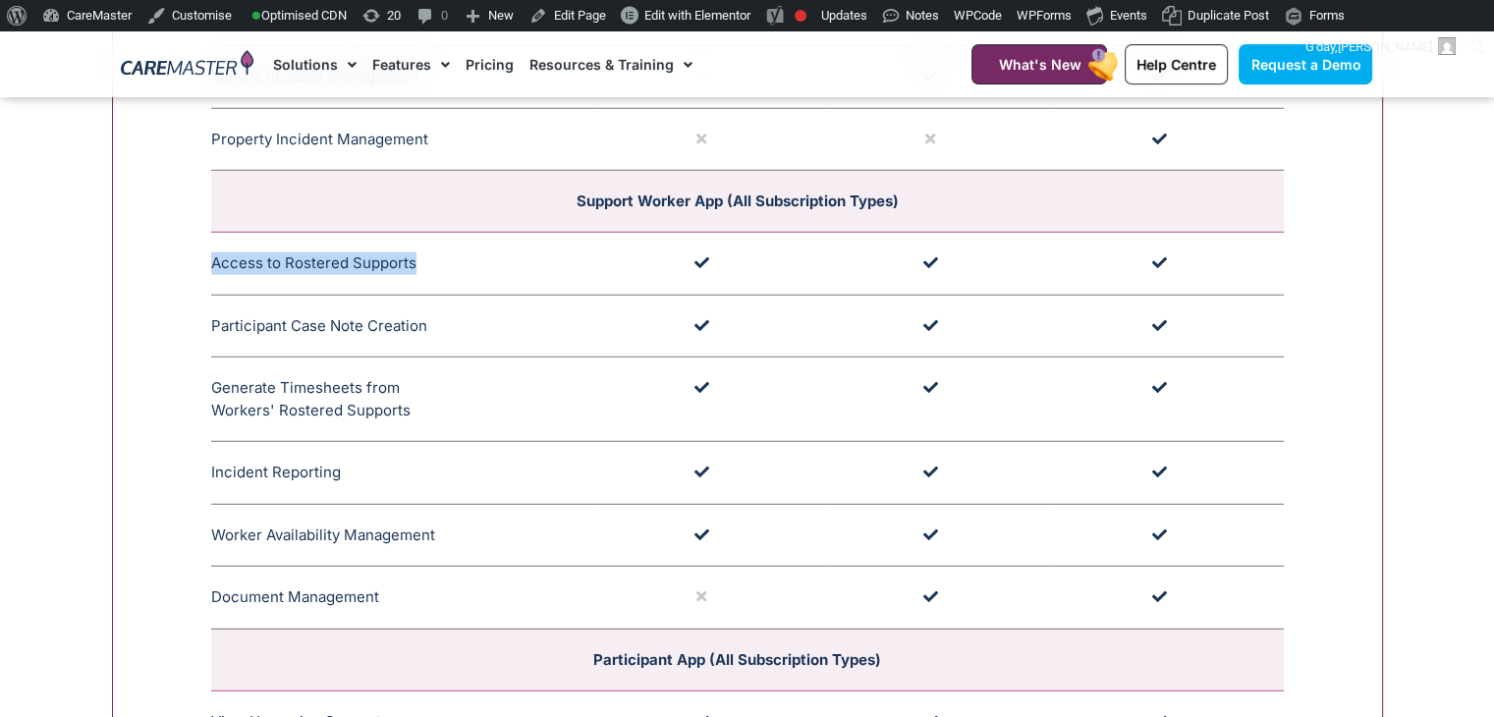
drag, startPoint x: 416, startPoint y: 251, endPoint x: 212, endPoint y: 254, distance: 204.3
click at [212, 254] on td "Access to Rostered Supports Support Workers can easily access rostered supports…" at bounding box center [404, 264] width 386 height 63
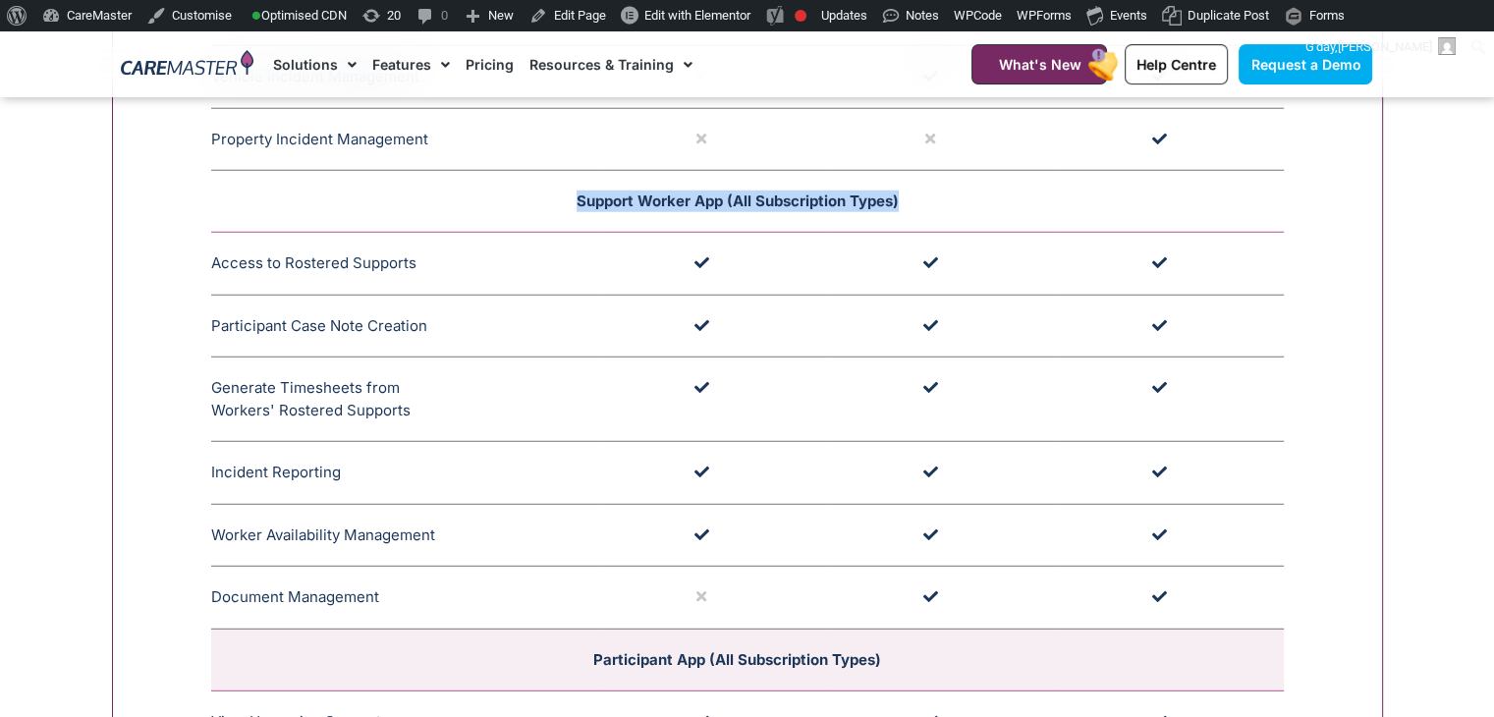
drag, startPoint x: 573, startPoint y: 186, endPoint x: 882, endPoint y: 193, distance: 309.5
click at [906, 193] on td "Support Worker App (All Subscription Types)" at bounding box center [747, 202] width 1072 height 62
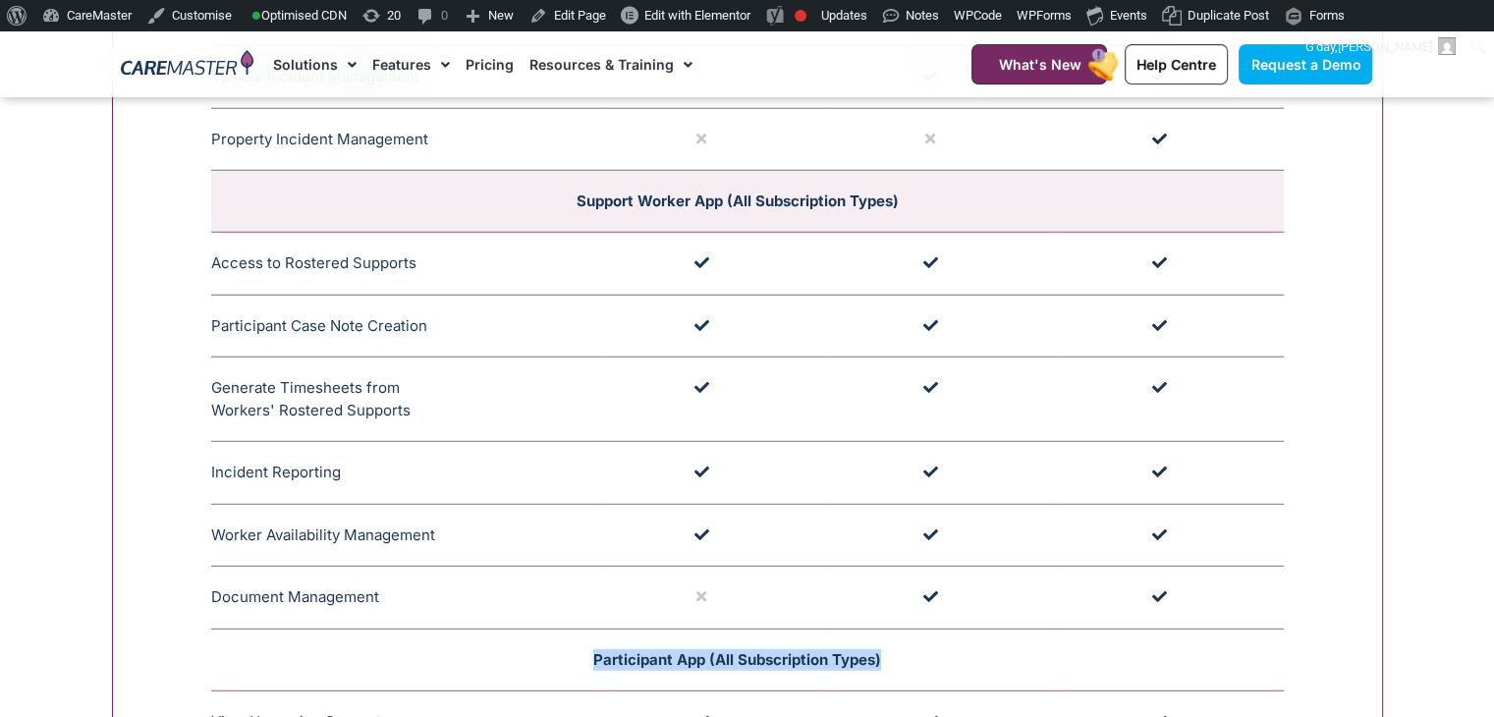
drag, startPoint x: 595, startPoint y: 652, endPoint x: 880, endPoint y: 647, distance: 284.9
click at [880, 650] on span "Participant App (All Subscription Types)" at bounding box center [737, 659] width 288 height 19
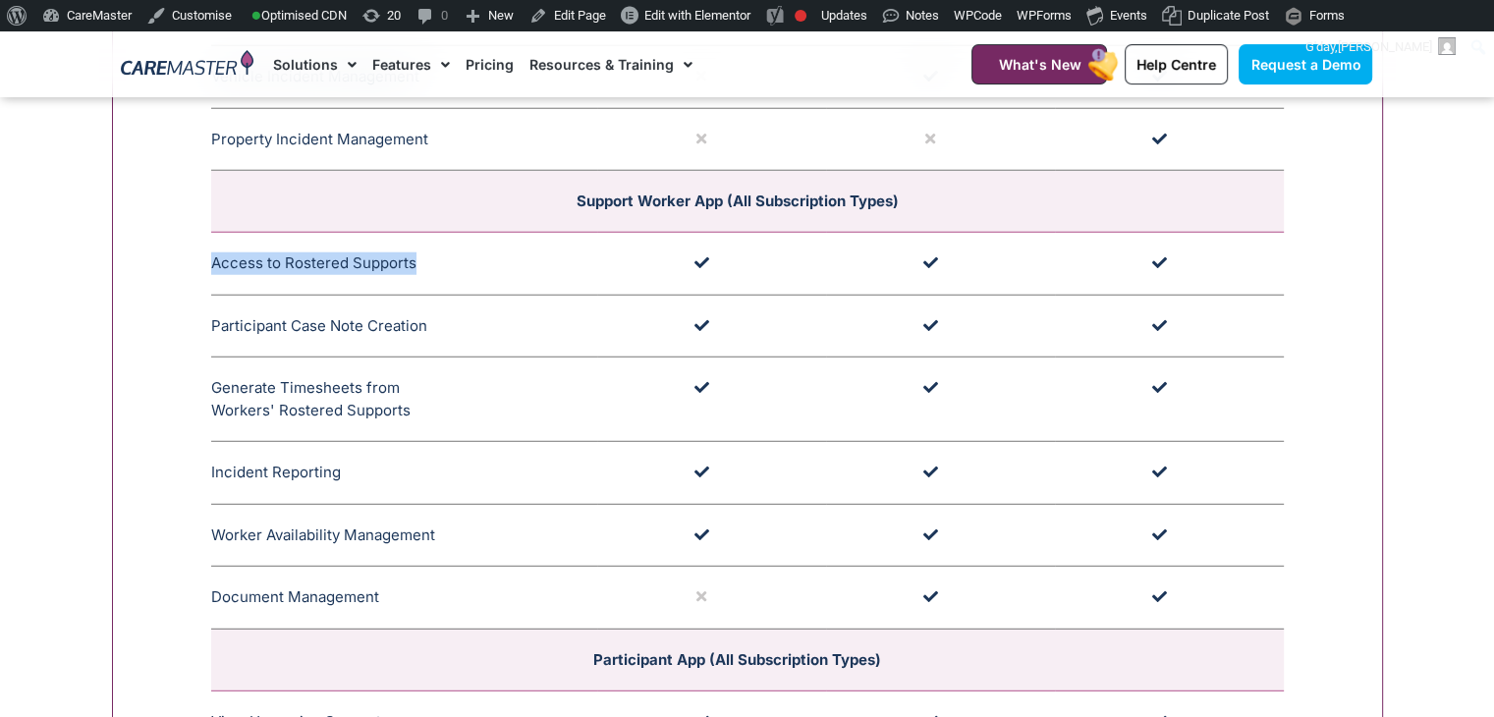
drag, startPoint x: 423, startPoint y: 247, endPoint x: 210, endPoint y: 248, distance: 213.1
click at [211, 248] on td "Access to Rostered Supports Support Workers can easily access rostered supports…" at bounding box center [404, 264] width 386 height 63
drag, startPoint x: 431, startPoint y: 312, endPoint x: 214, endPoint y: 317, distance: 217.1
click at [214, 317] on td "Participant Case Note Creation Case notes for Participants are crafted within t…" at bounding box center [404, 326] width 386 height 63
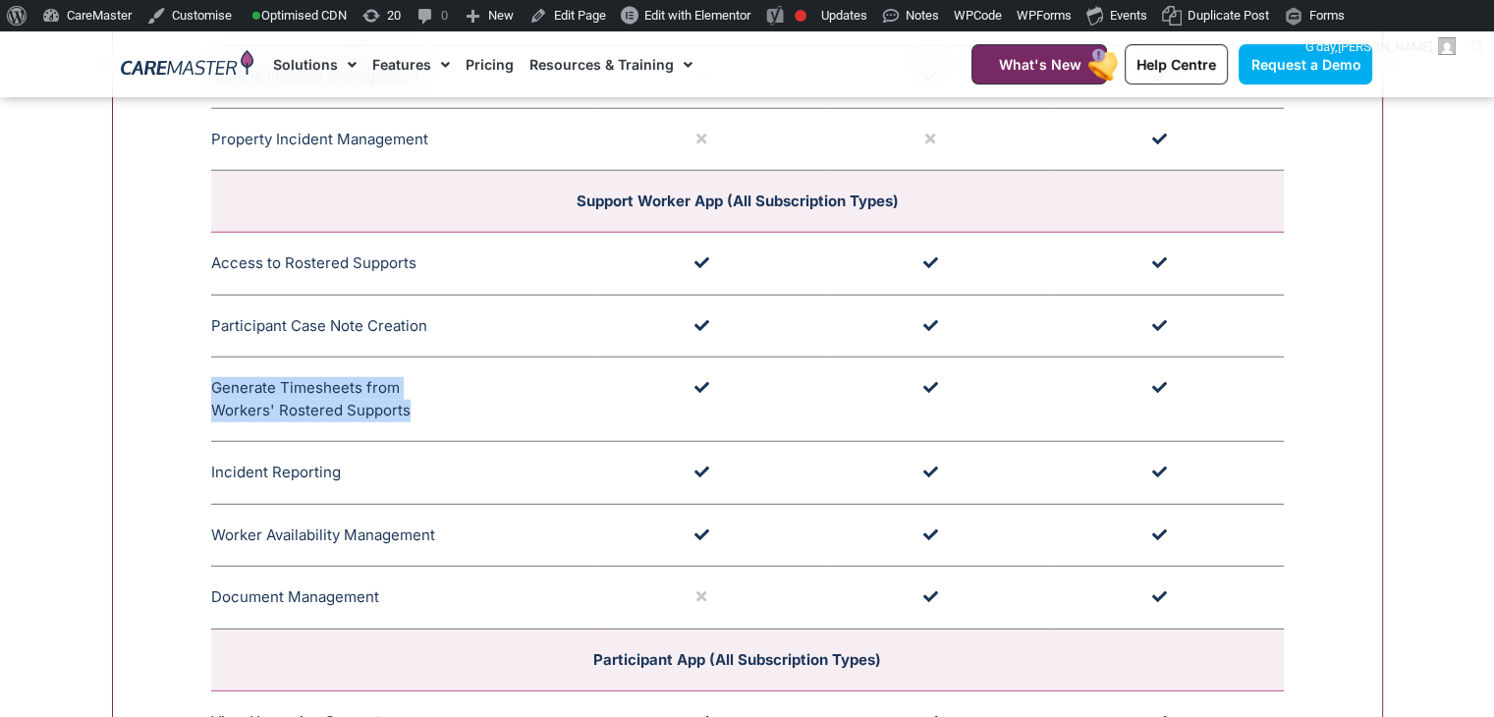
drag, startPoint x: 416, startPoint y: 400, endPoint x: 212, endPoint y: 381, distance: 205.1
click at [212, 381] on td "Generate Timesheets from Workers' Rostered Supports Support Workers’ timesheets…" at bounding box center [404, 399] width 386 height 84
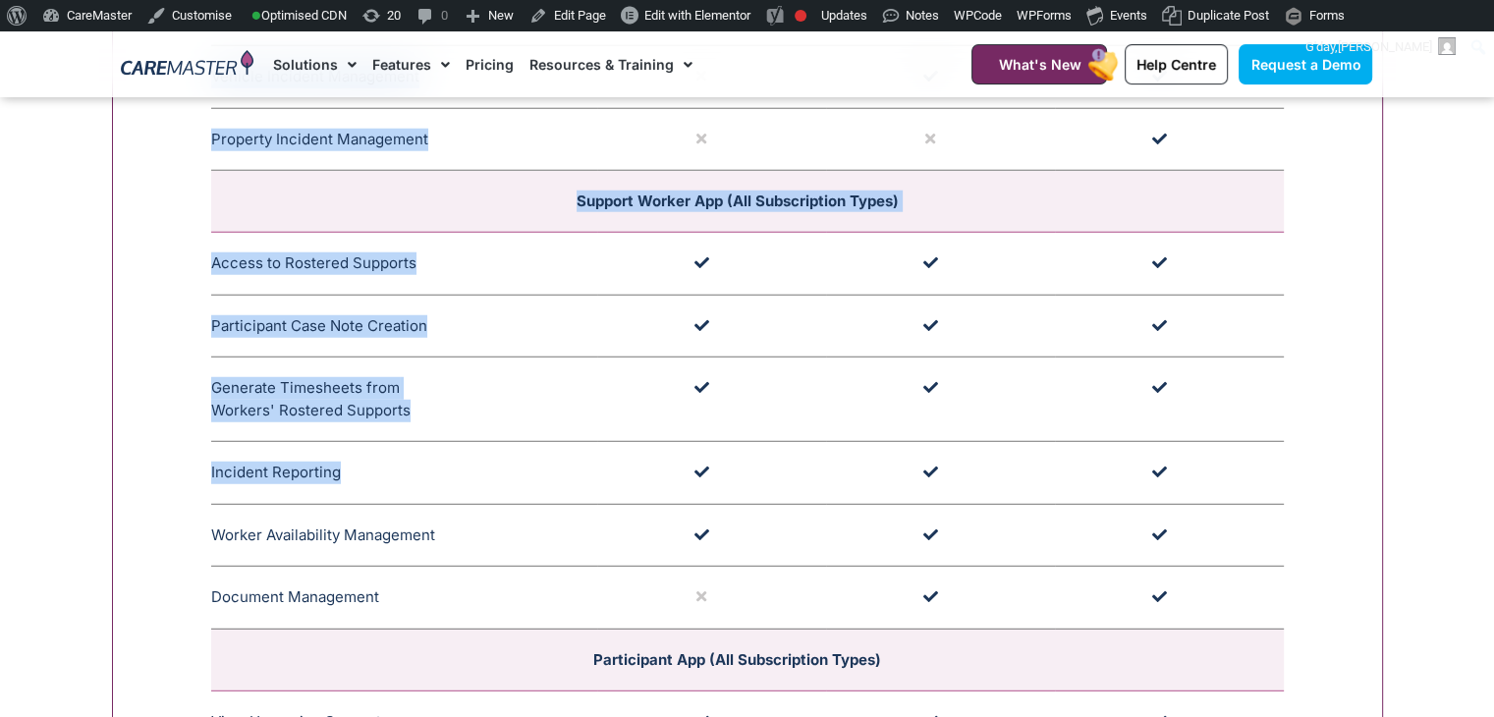
drag, startPoint x: 343, startPoint y: 467, endPoint x: 208, endPoint y: 476, distance: 134.9
click at [251, 462] on td "Incident Reporting Support Workers can report incidents through the App, prompt…" at bounding box center [404, 473] width 386 height 63
drag, startPoint x: 208, startPoint y: 462, endPoint x: 303, endPoint y: 468, distance: 95.5
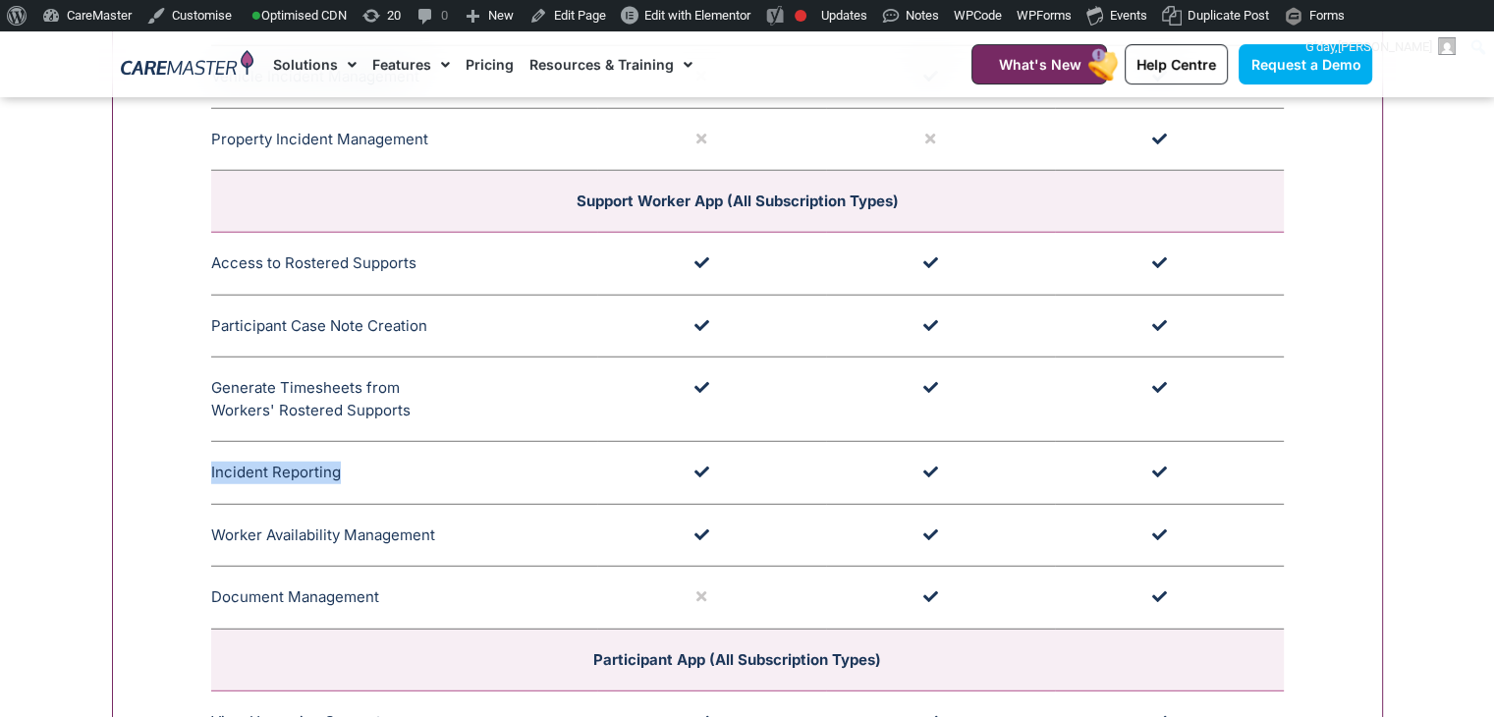
drag, startPoint x: 339, startPoint y: 476, endPoint x: 211, endPoint y: 476, distance: 127.7
click at [211, 476] on td "Incident Reporting Support Workers can report incidents through the App, prompt…" at bounding box center [404, 473] width 386 height 63
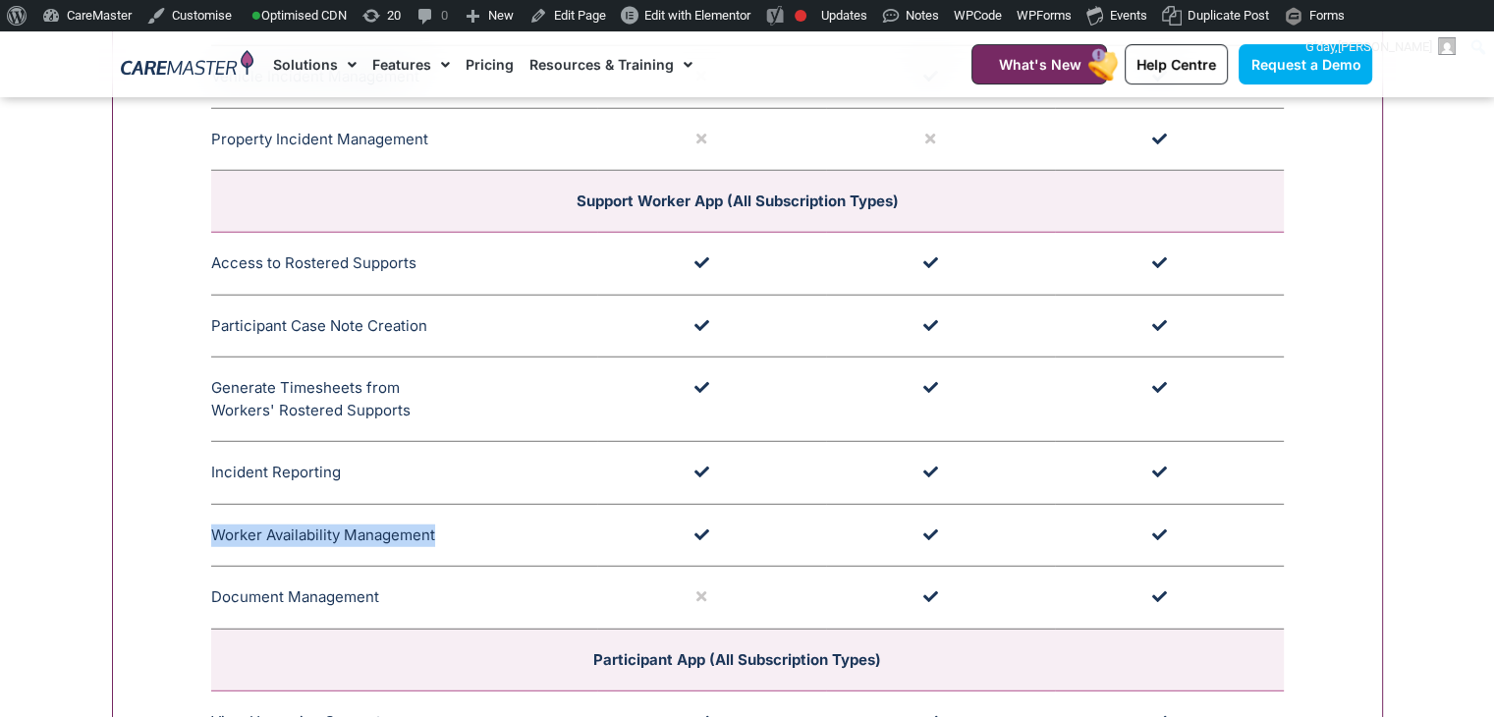
drag, startPoint x: 433, startPoint y: 516, endPoint x: 216, endPoint y: 522, distance: 217.2
click at [216, 522] on td "Worker Availability Management Support Workers can easily log their work availa…" at bounding box center [404, 535] width 386 height 63
drag, startPoint x: 379, startPoint y: 583, endPoint x: 212, endPoint y: 582, distance: 167.0
click at [212, 582] on td "Document Management The Support Worker Document Management feature enables staf…" at bounding box center [404, 598] width 386 height 63
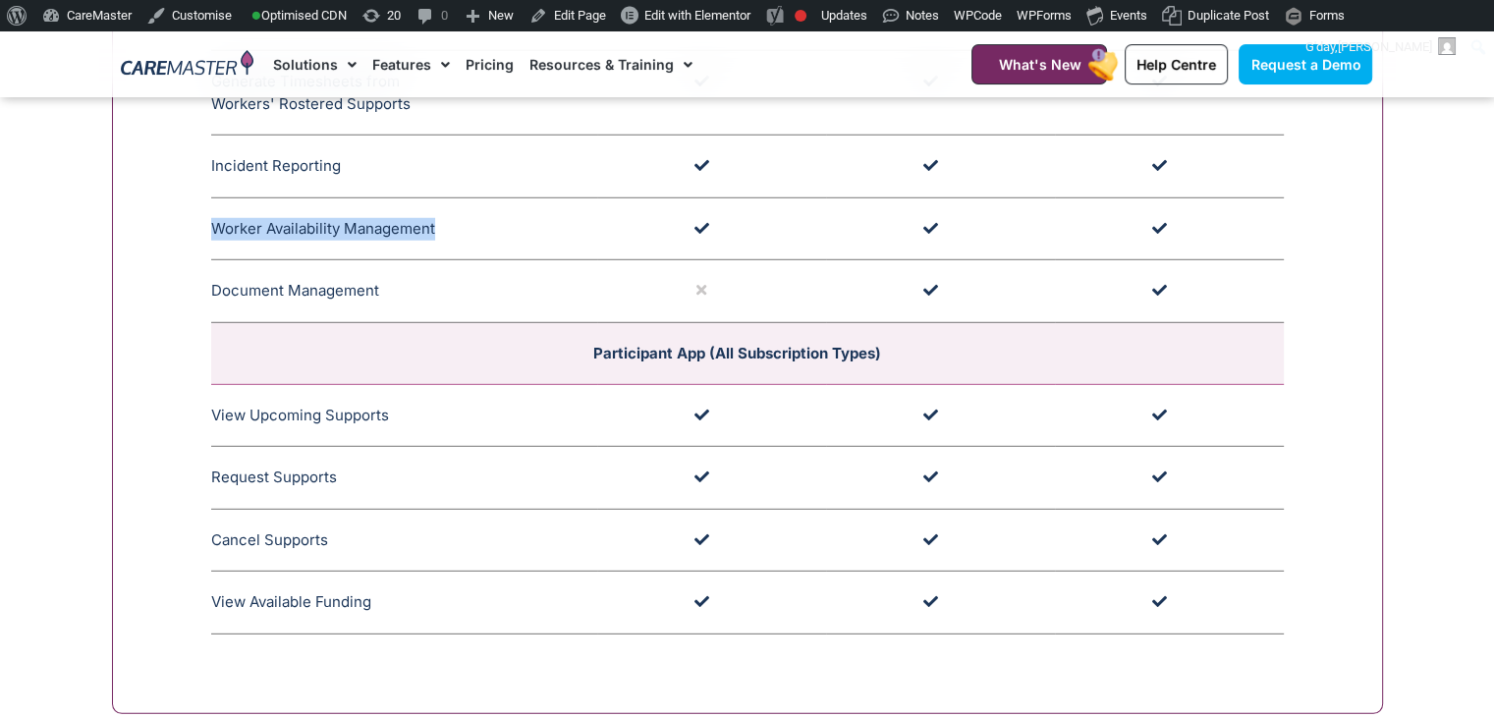
scroll to position [5641, 0]
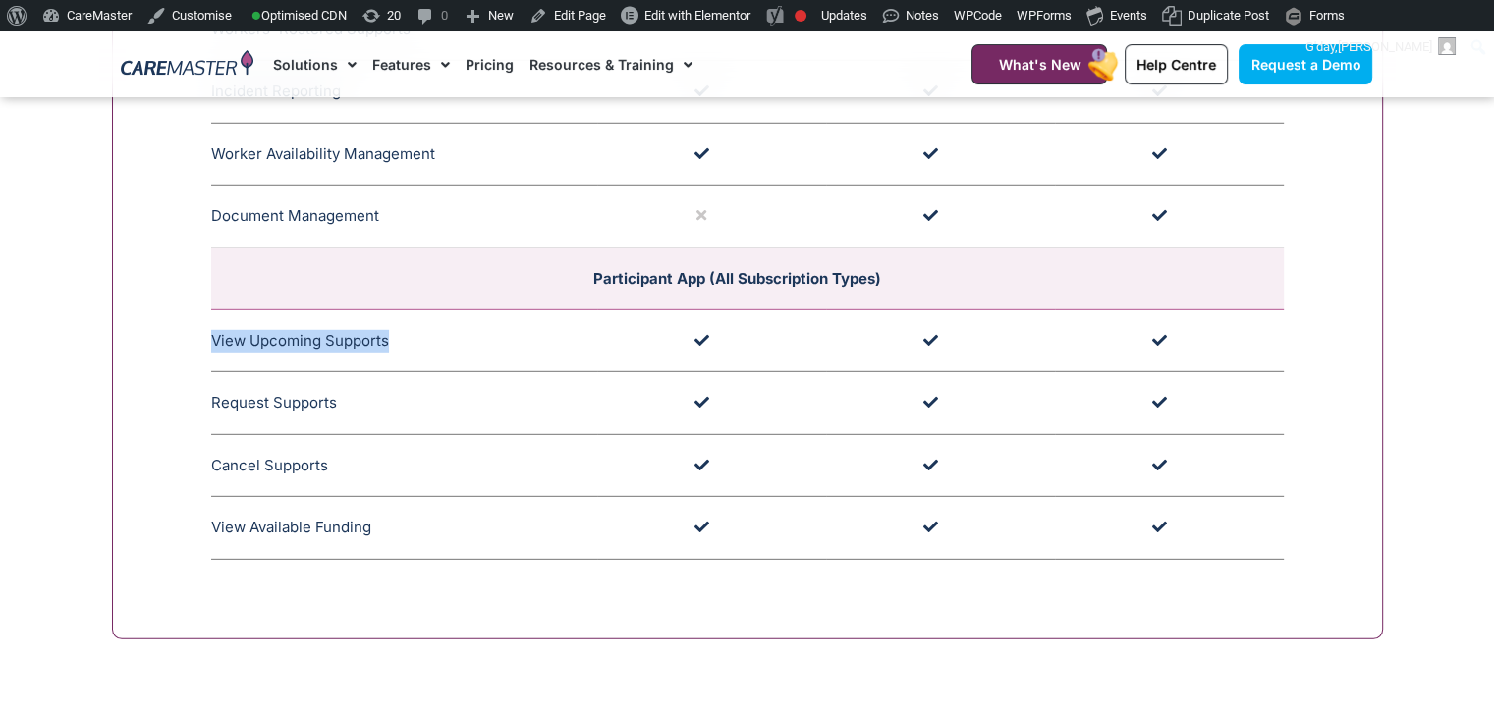
drag, startPoint x: 399, startPoint y: 341, endPoint x: 214, endPoint y: 329, distance: 185.0
click at [214, 329] on td "View Upcoming Supports Participants can conveniently access their upcoming supp…" at bounding box center [404, 340] width 386 height 63
drag, startPoint x: 334, startPoint y: 389, endPoint x: 210, endPoint y: 388, distance: 123.8
click at [211, 388] on td "Request Supports Participants have the option to request support round the cloc…" at bounding box center [404, 403] width 386 height 63
drag, startPoint x: 336, startPoint y: 453, endPoint x: 210, endPoint y: 456, distance: 125.7
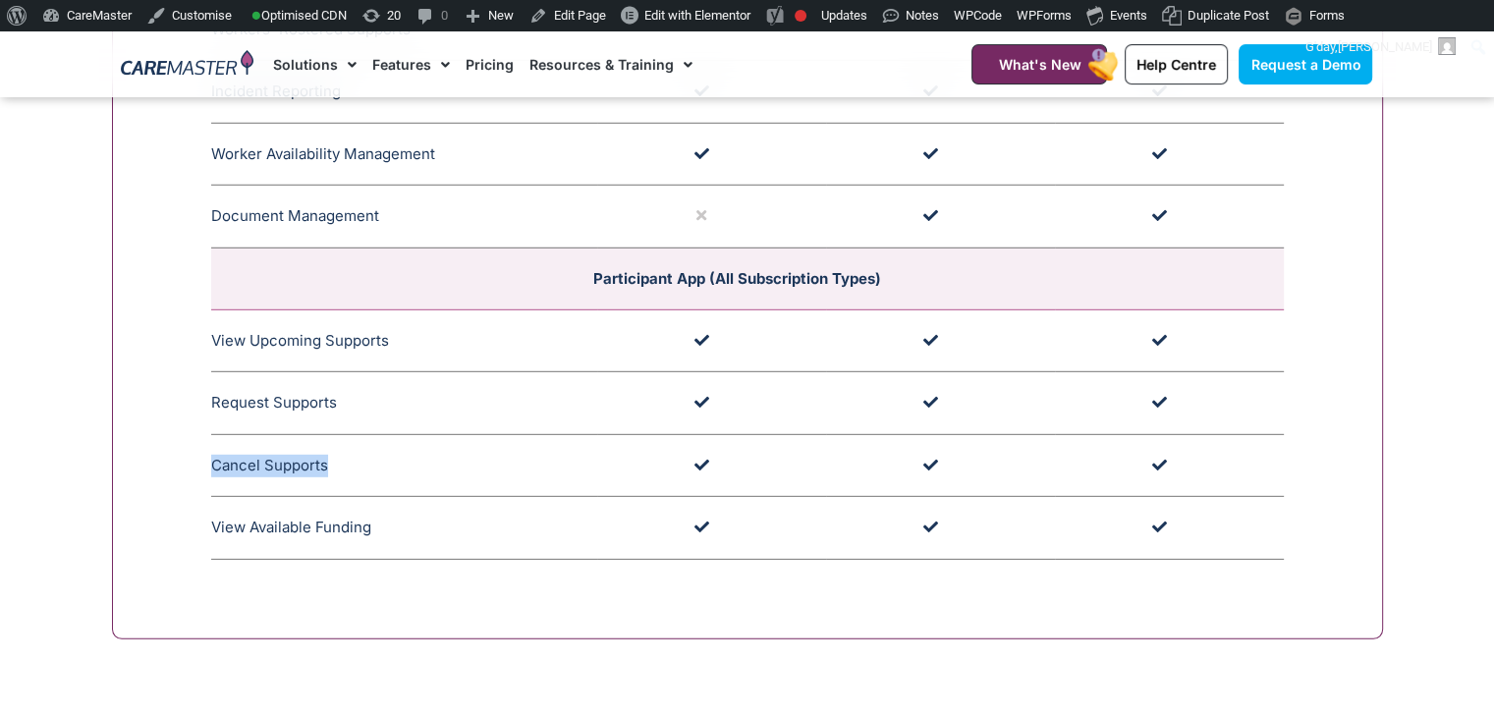
click at [211, 456] on td "Cancel Supports Participants can easily cancel support via the Participant app,…" at bounding box center [404, 465] width 386 height 63
drag, startPoint x: 394, startPoint y: 515, endPoint x: 215, endPoint y: 514, distance: 178.7
click at [215, 514] on td "View Available Funding Participants can access their available funding through …" at bounding box center [404, 528] width 386 height 63
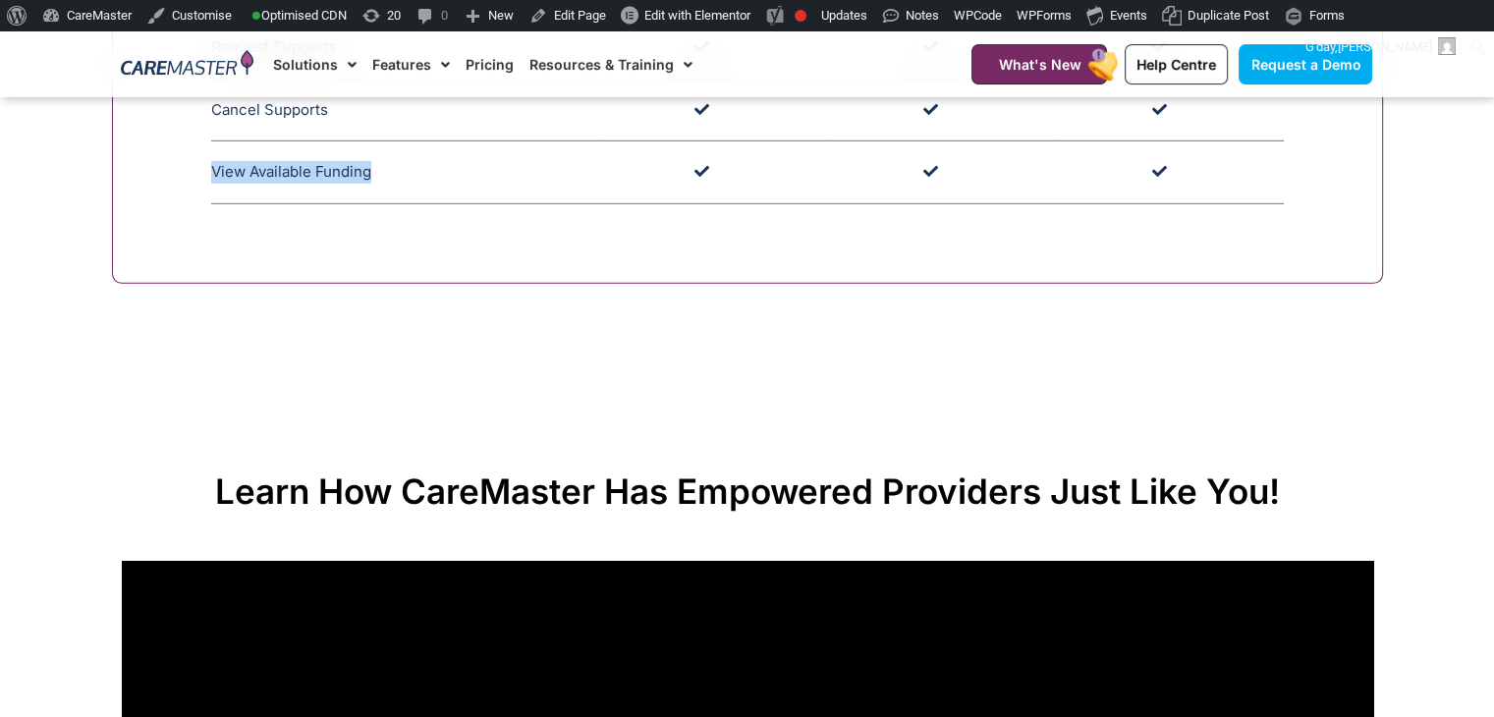
scroll to position [6096, 0]
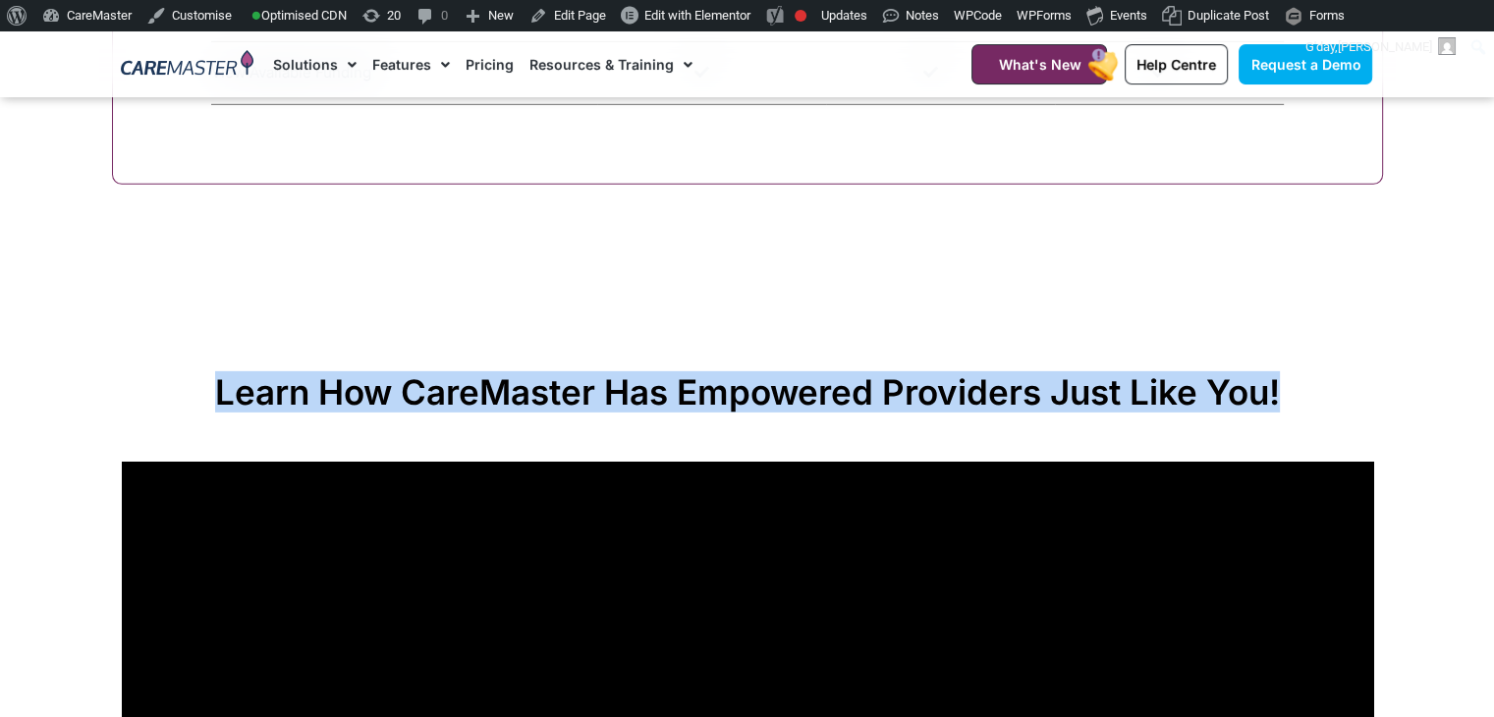
drag, startPoint x: 298, startPoint y: 370, endPoint x: 1286, endPoint y: 322, distance: 989.2
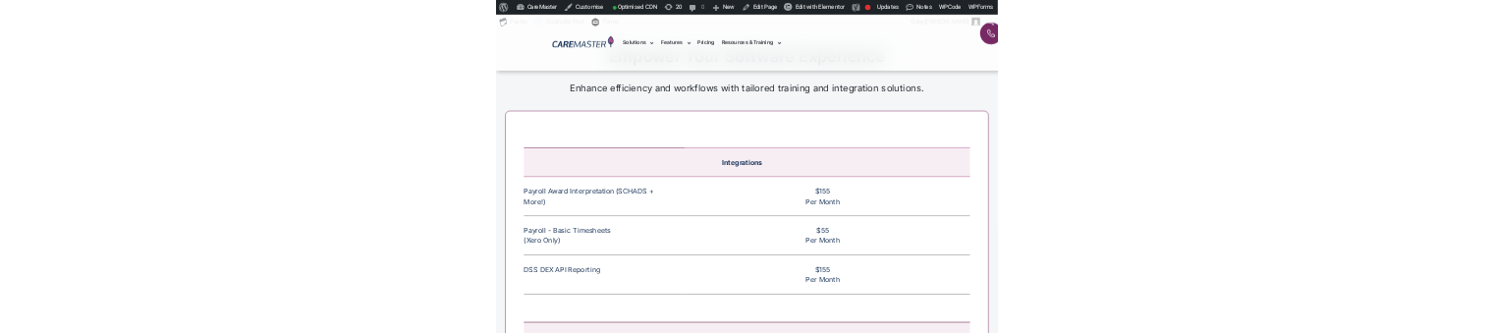
scroll to position [7336, 0]
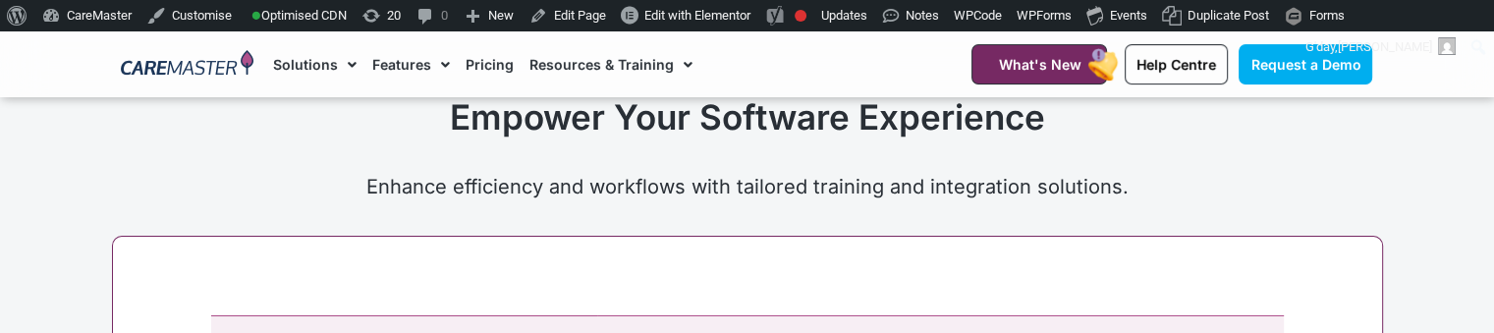
drag, startPoint x: 473, startPoint y: 276, endPoint x: 482, endPoint y: 226, distance: 50.9
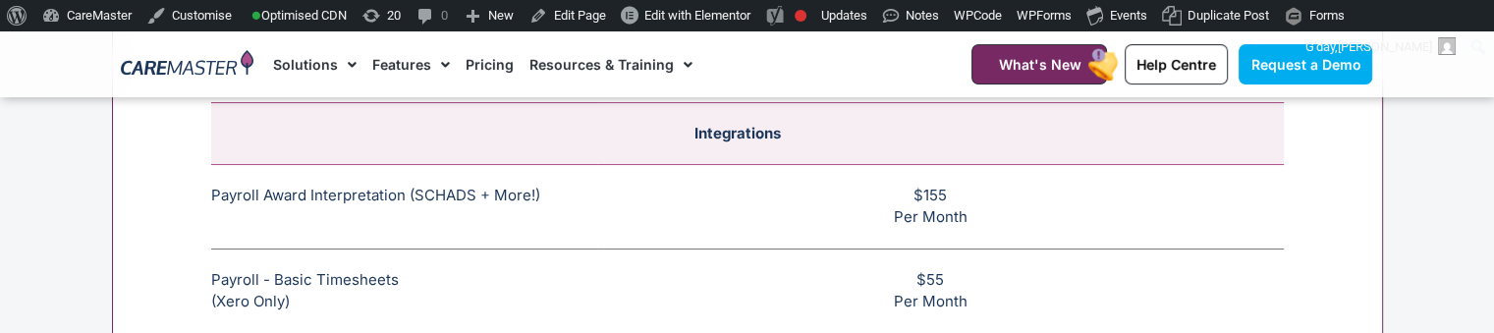
scroll to position [7576, 0]
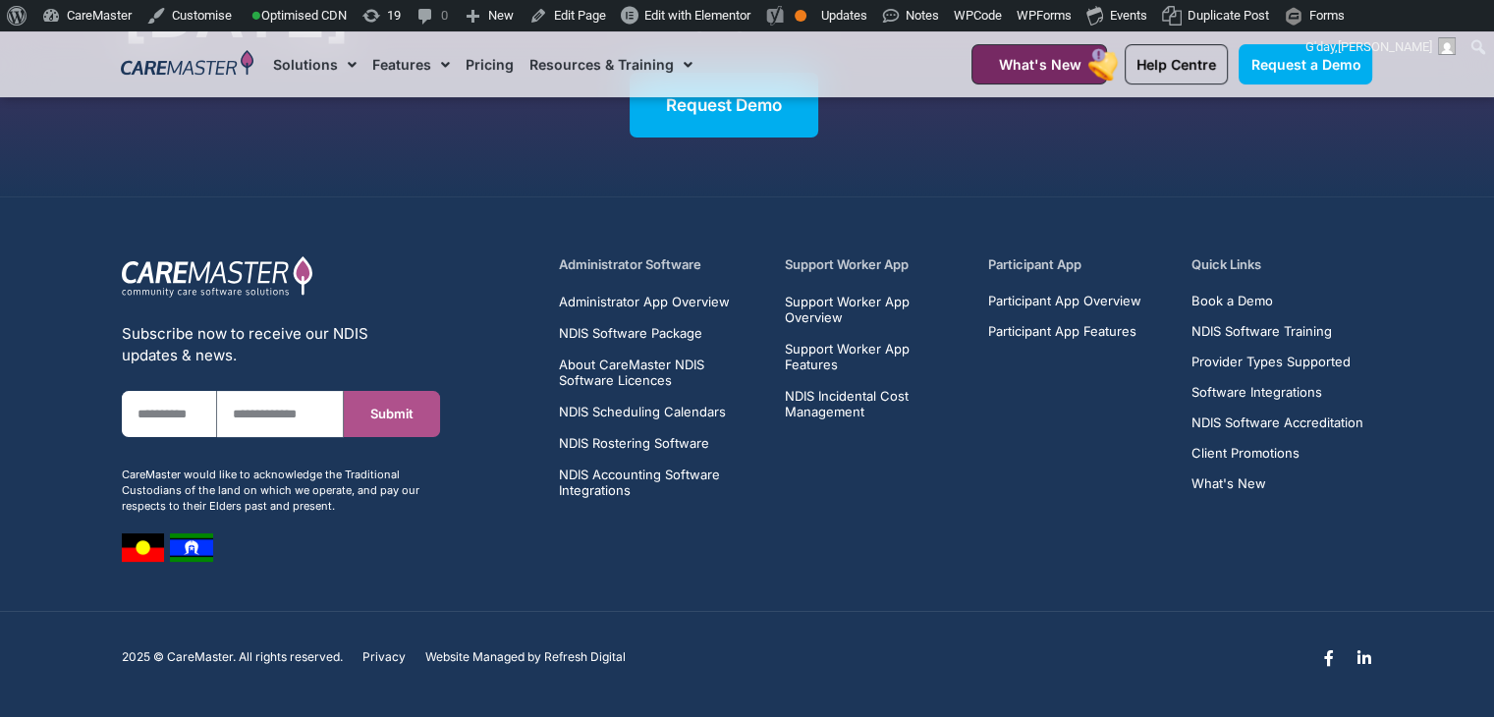
scroll to position [7815, 0]
